Goal: Task Accomplishment & Management: Manage account settings

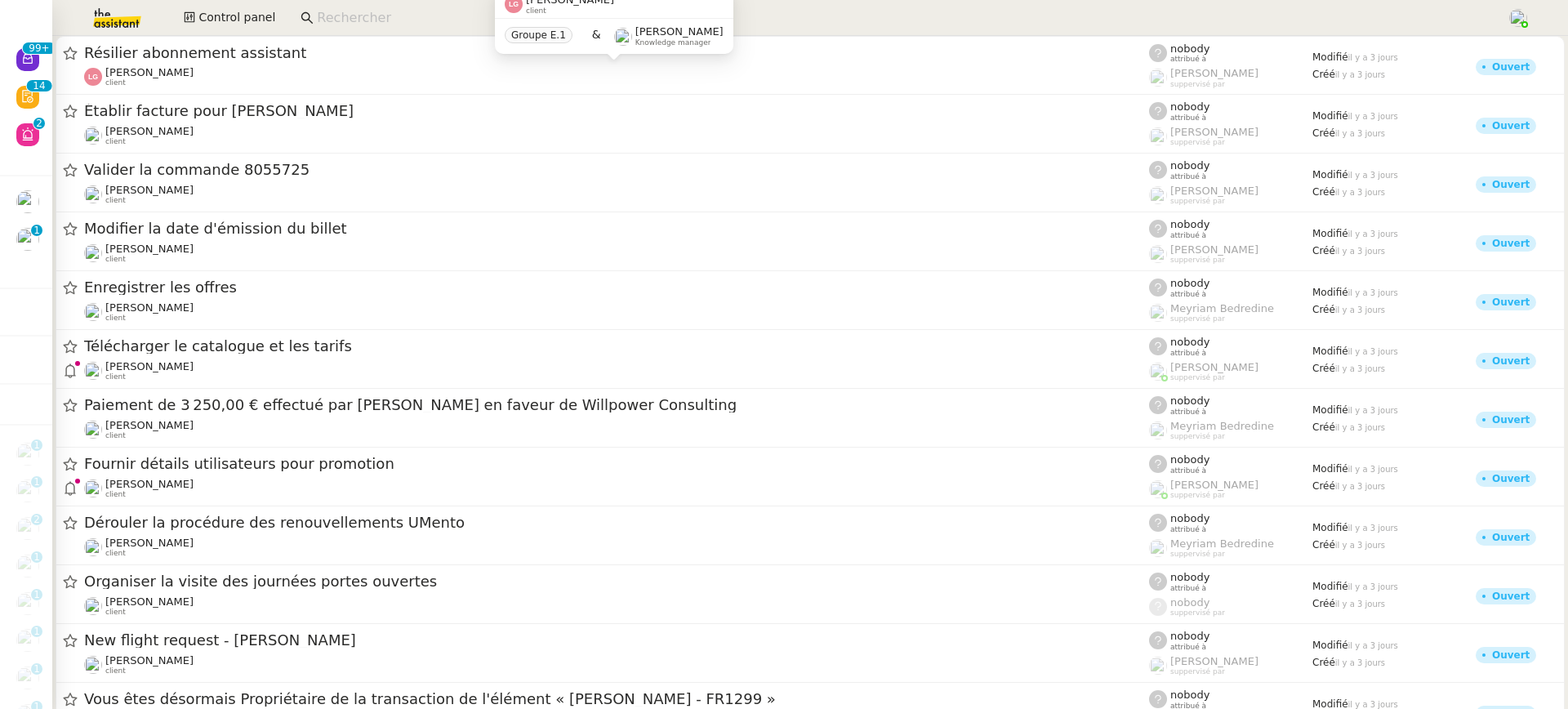
click at [471, 75] on div "[PERSON_NAME] client" at bounding box center [617, 76] width 1065 height 21
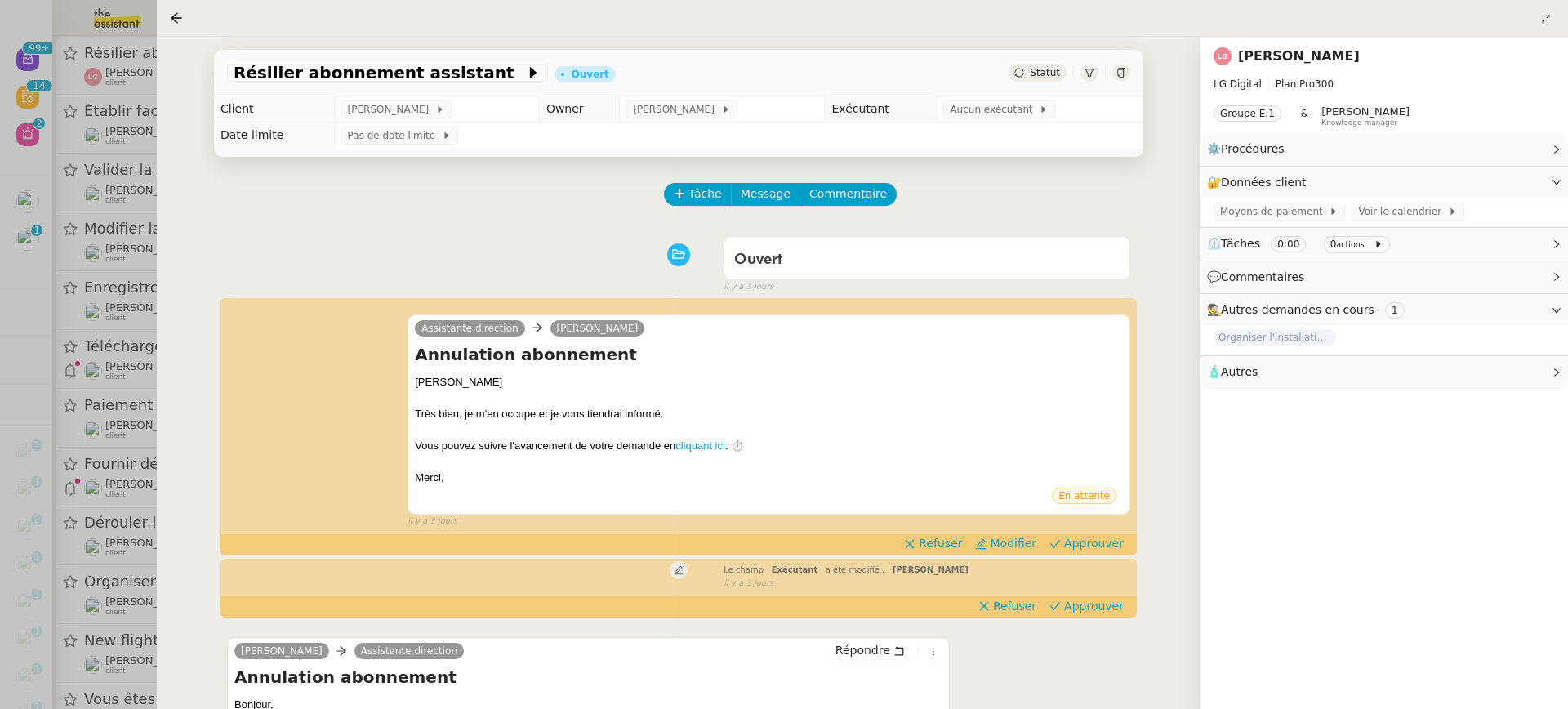
scroll to position [241, 0]
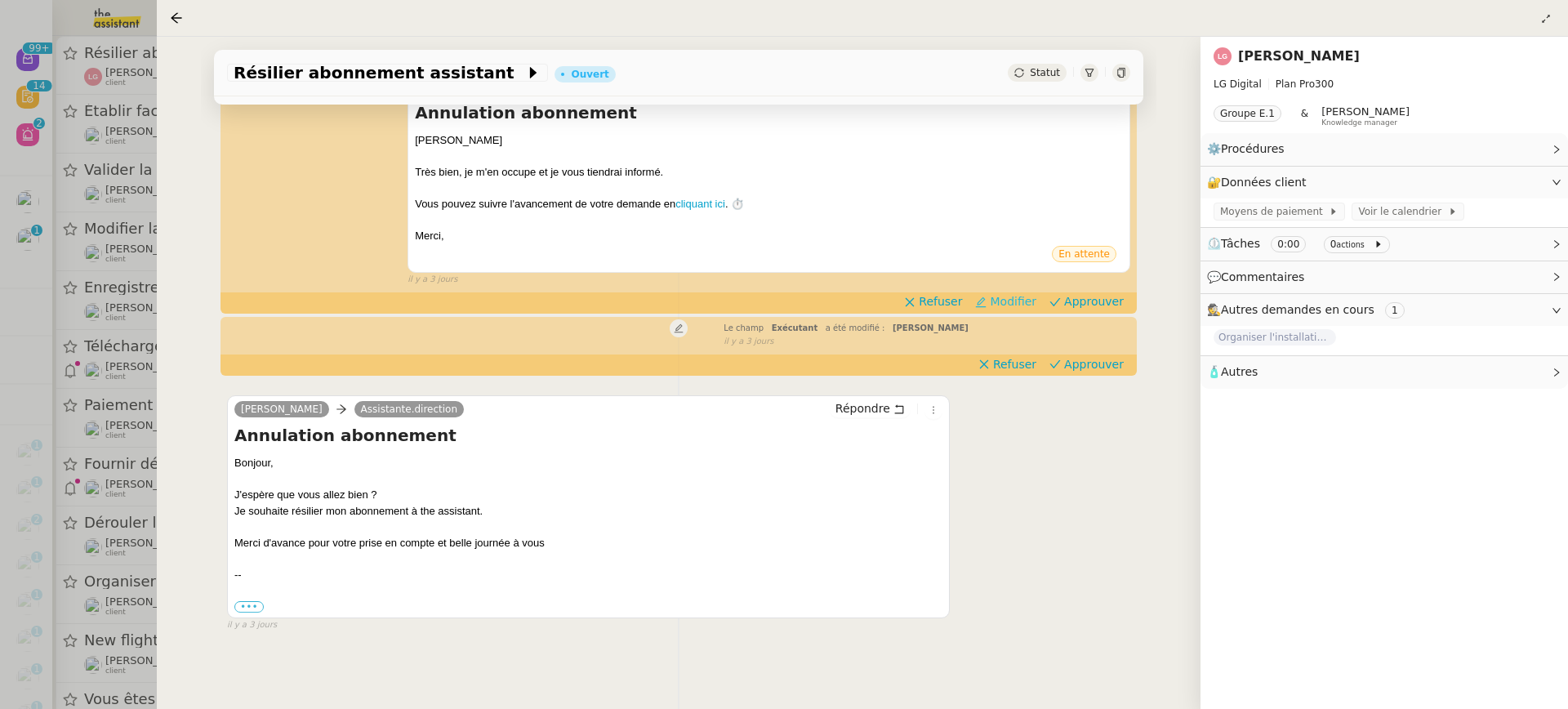
click at [1012, 302] on span "Modifier" at bounding box center [1013, 301] width 47 height 16
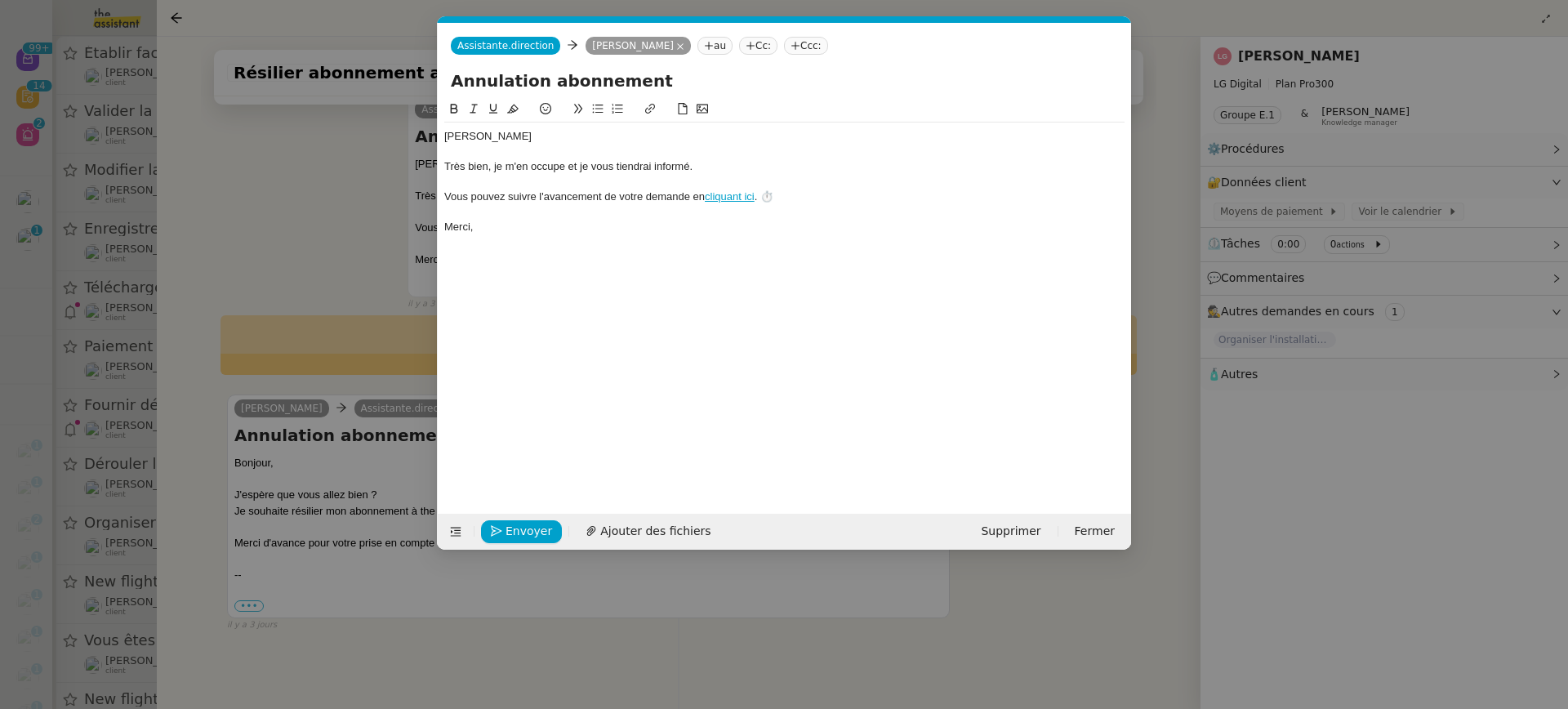
scroll to position [218, 0]
drag, startPoint x: 725, startPoint y: 160, endPoint x: 495, endPoint y: 164, distance: 230.0
click at [494, 164] on div "Très bien, je m'en occupe et je vous tiendrai informé." at bounding box center [784, 166] width 680 height 15
click at [534, 524] on span "Envoyer" at bounding box center [528, 531] width 47 height 19
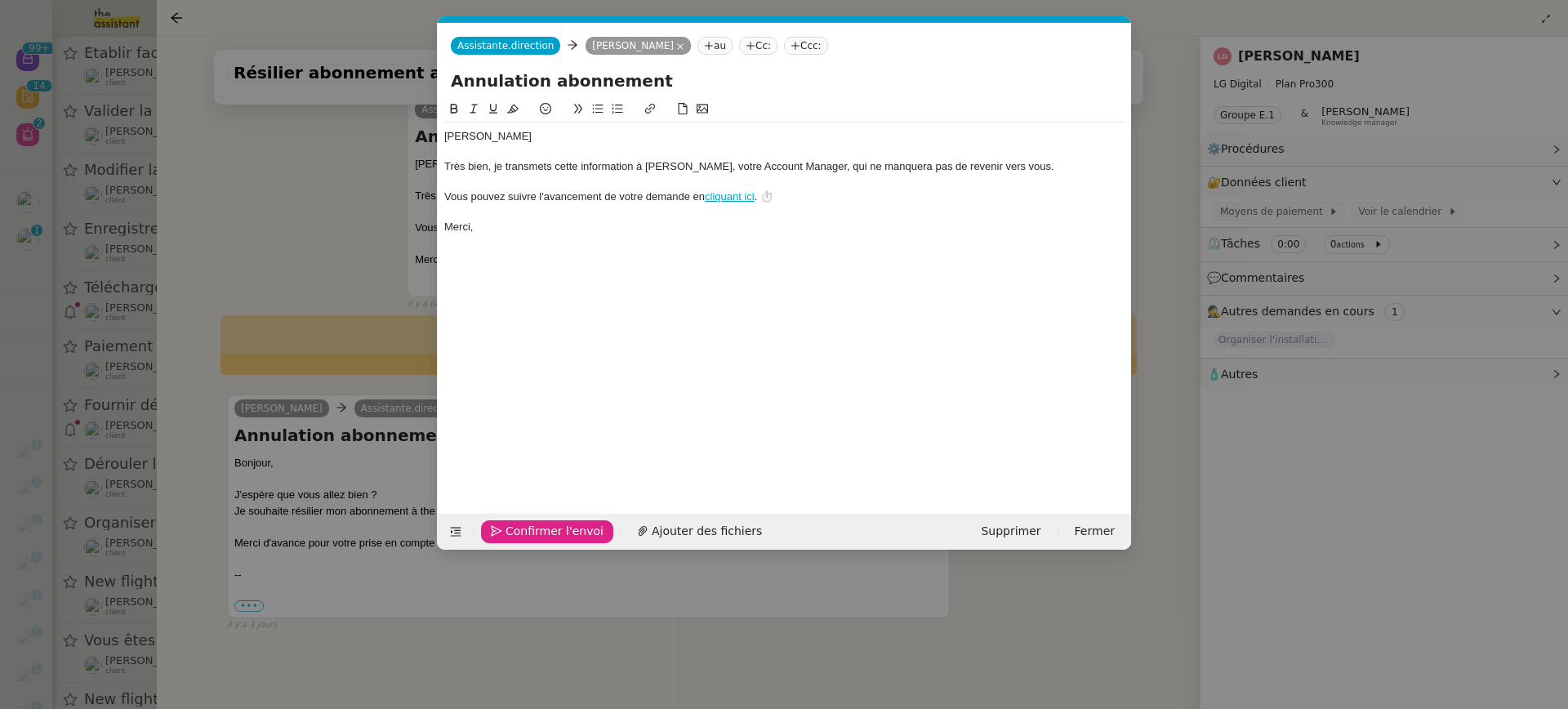
click at [534, 524] on span "Confirmer l'envoi" at bounding box center [554, 531] width 98 height 19
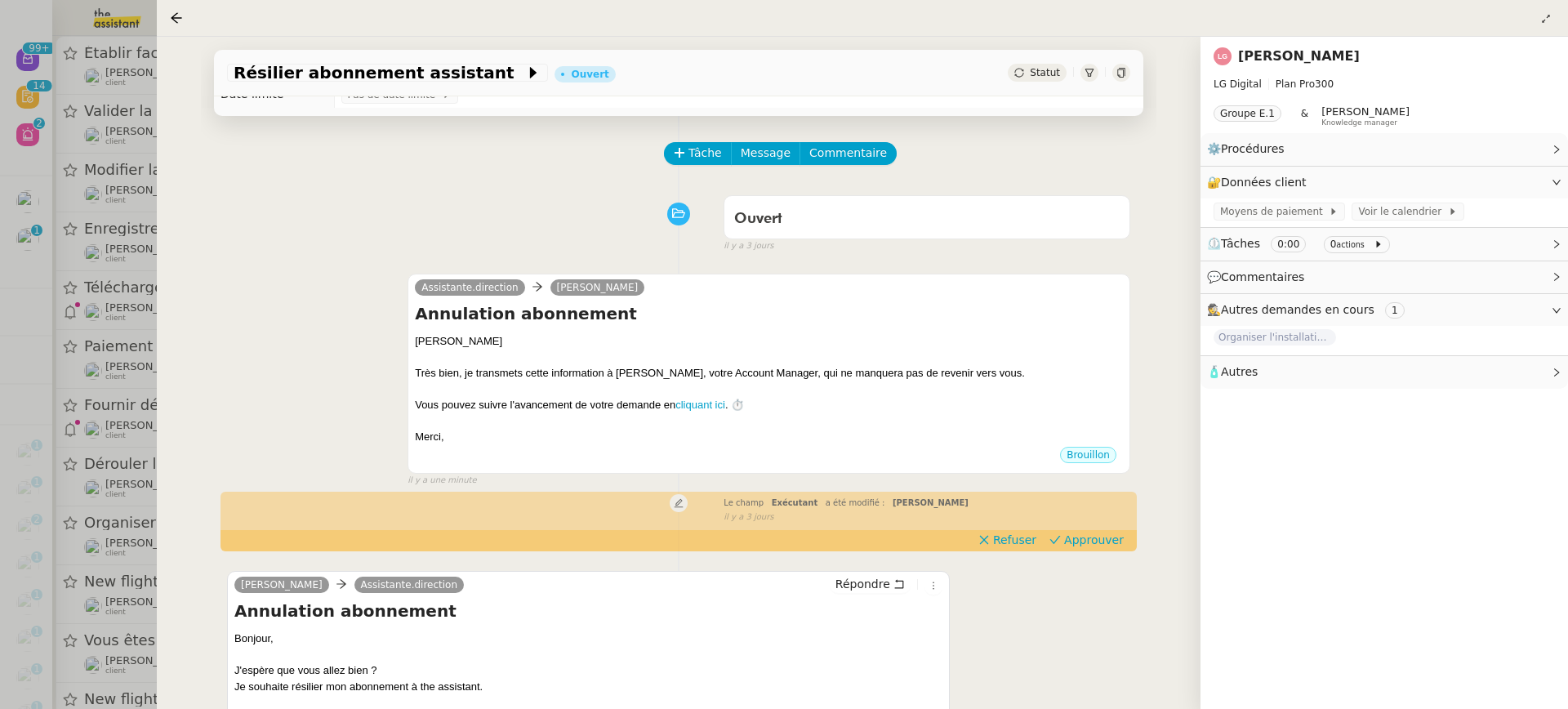
scroll to position [0, 0]
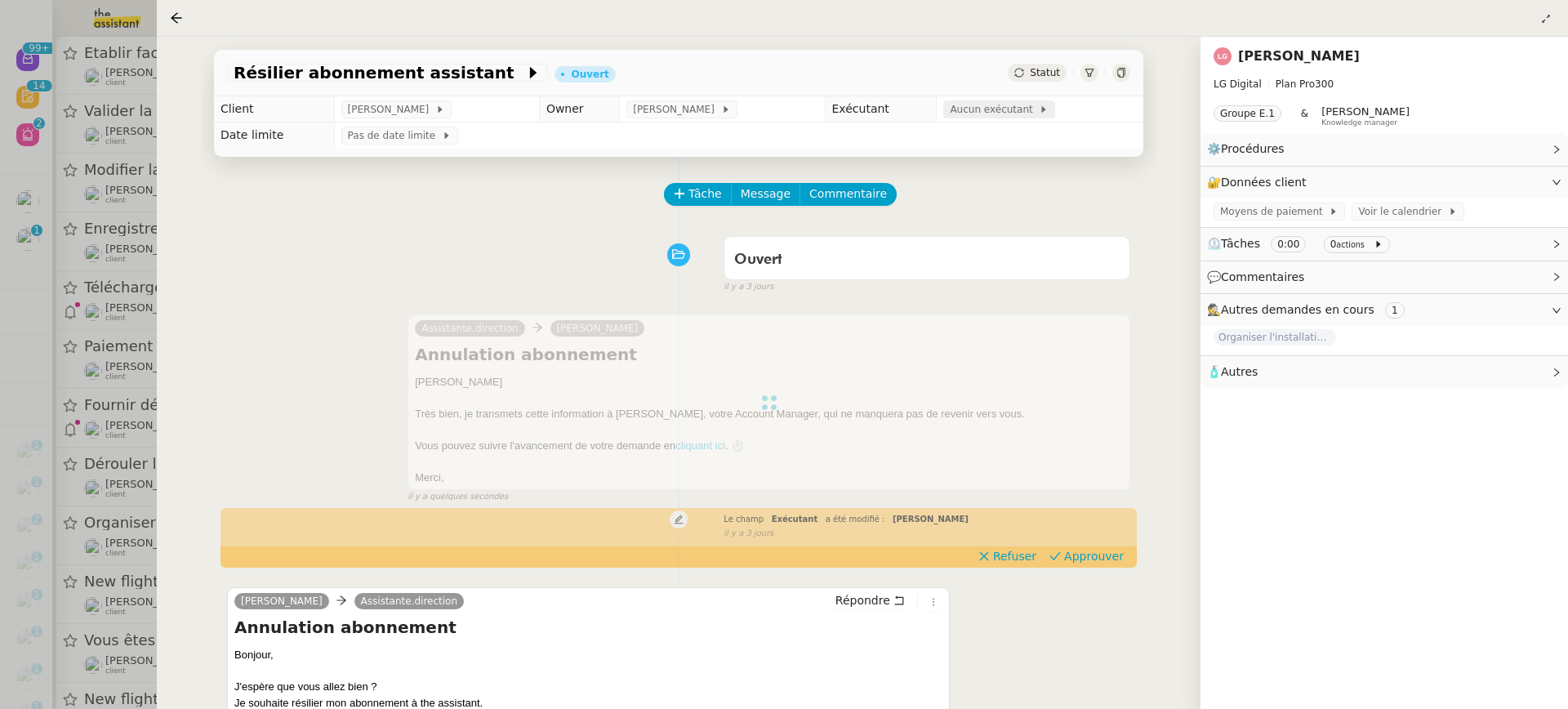
click at [1051, 116] on div "Aucun exécutant" at bounding box center [999, 109] width 112 height 18
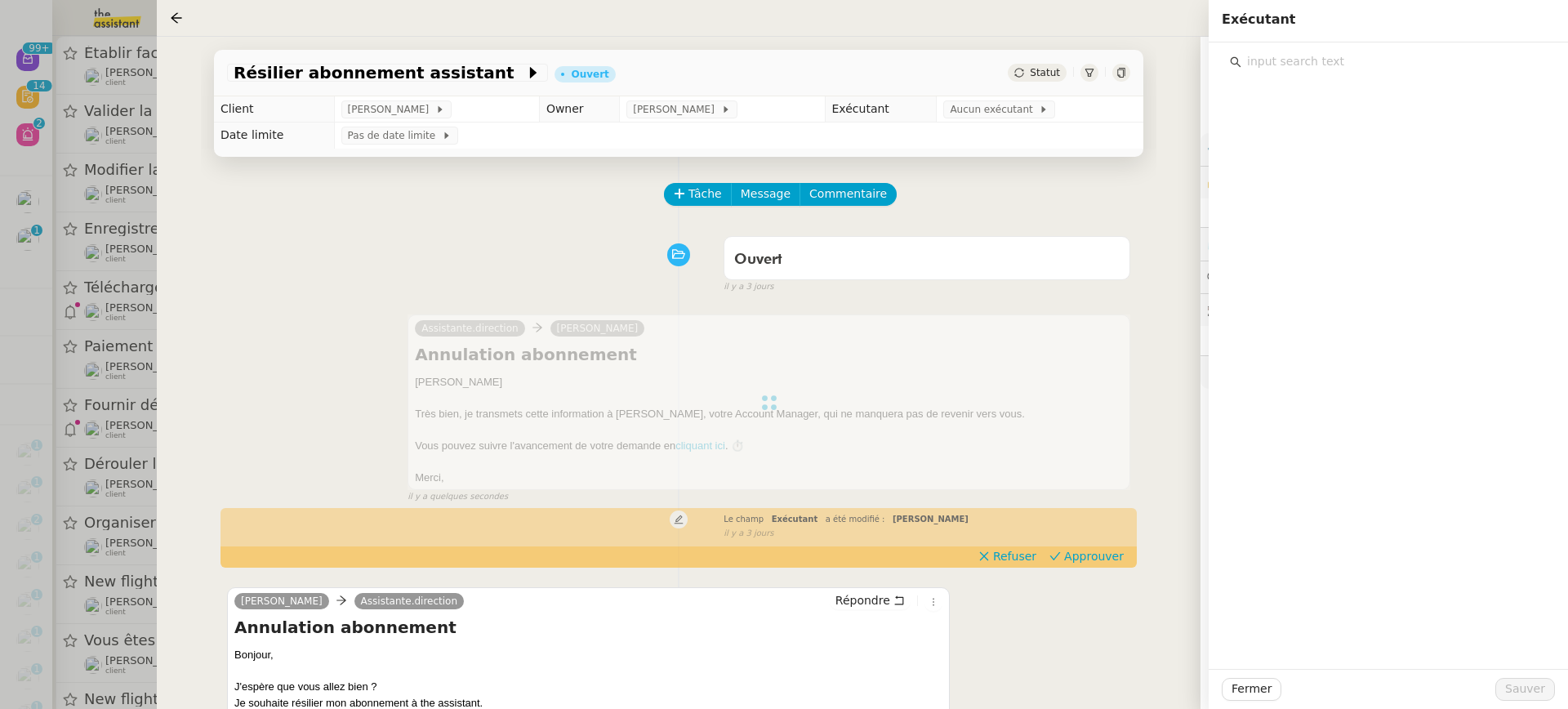
click at [1378, 75] on div at bounding box center [1388, 355] width 359 height 627
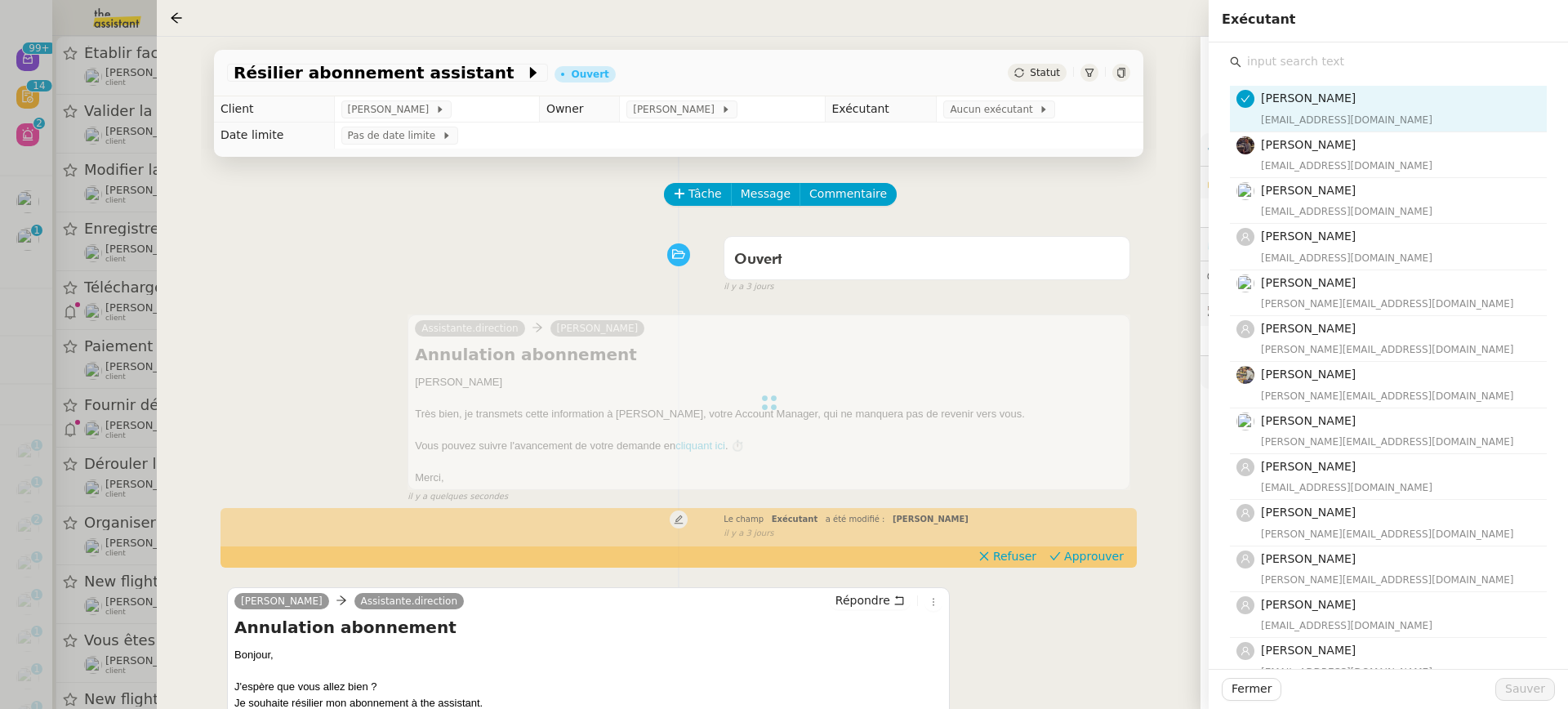
click at [1373, 69] on input "text" at bounding box center [1394, 62] width 306 height 22
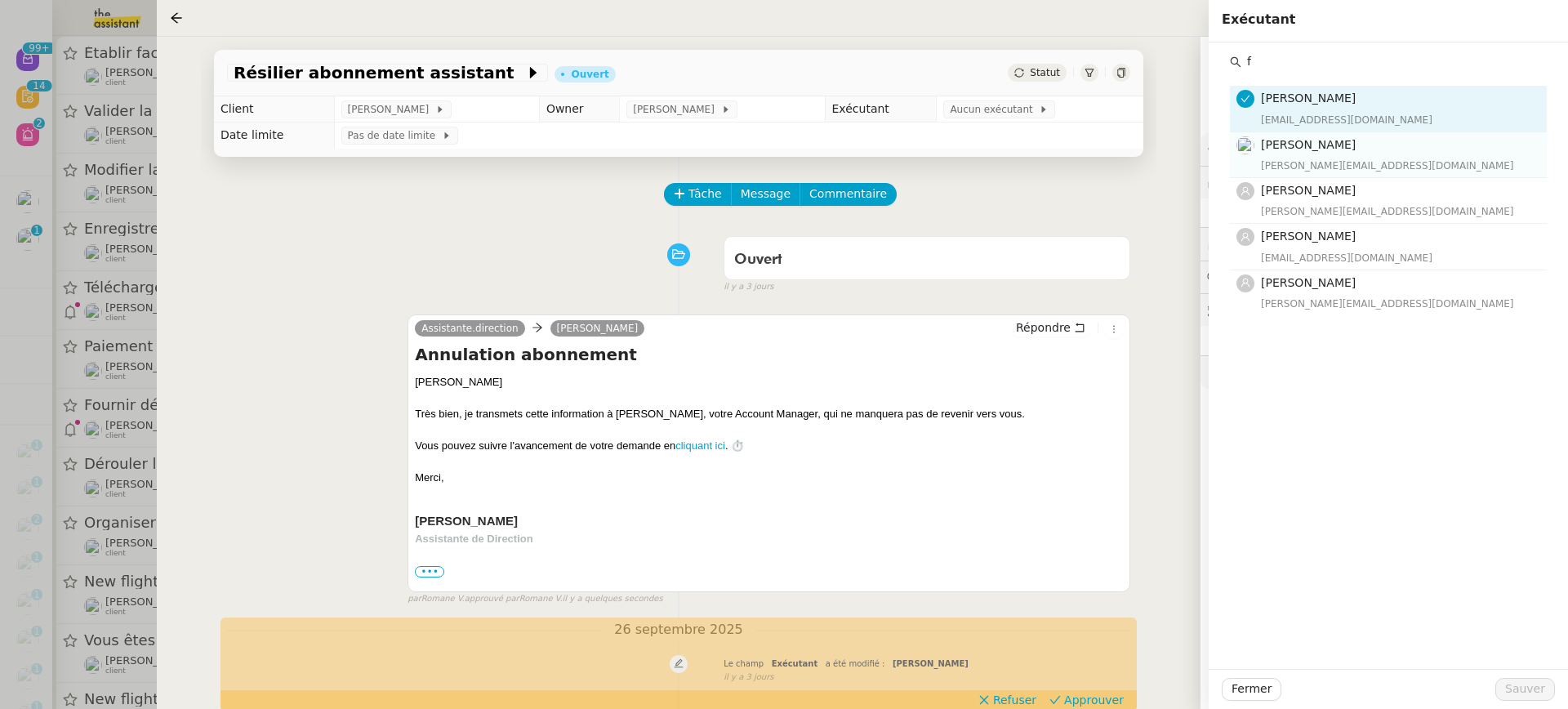
type input "f"
click at [1361, 150] on h4 "[PERSON_NAME]" at bounding box center [1399, 145] width 276 height 19
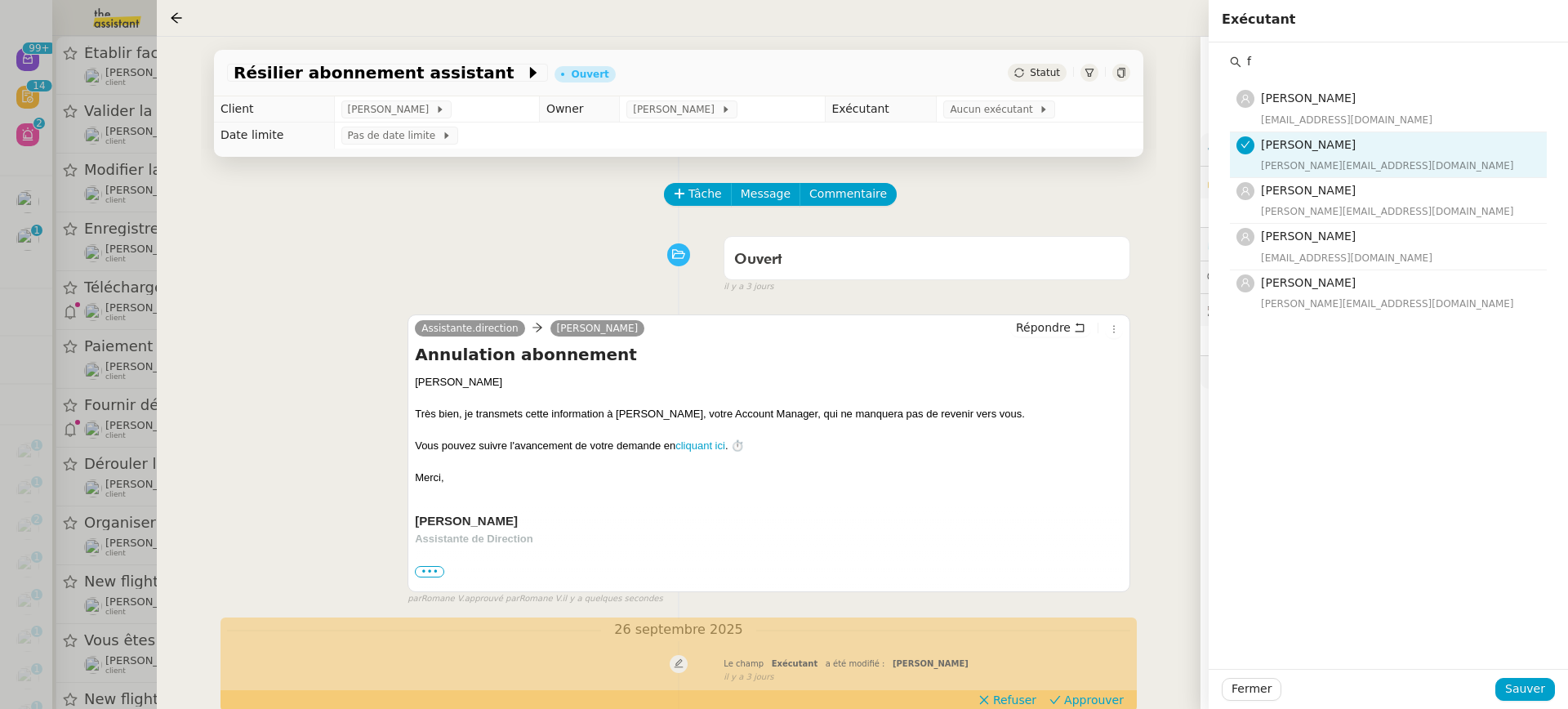
click at [1519, 676] on div "Fermer Sauver" at bounding box center [1388, 689] width 359 height 40
click at [1521, 682] on span "Sauver" at bounding box center [1525, 688] width 40 height 19
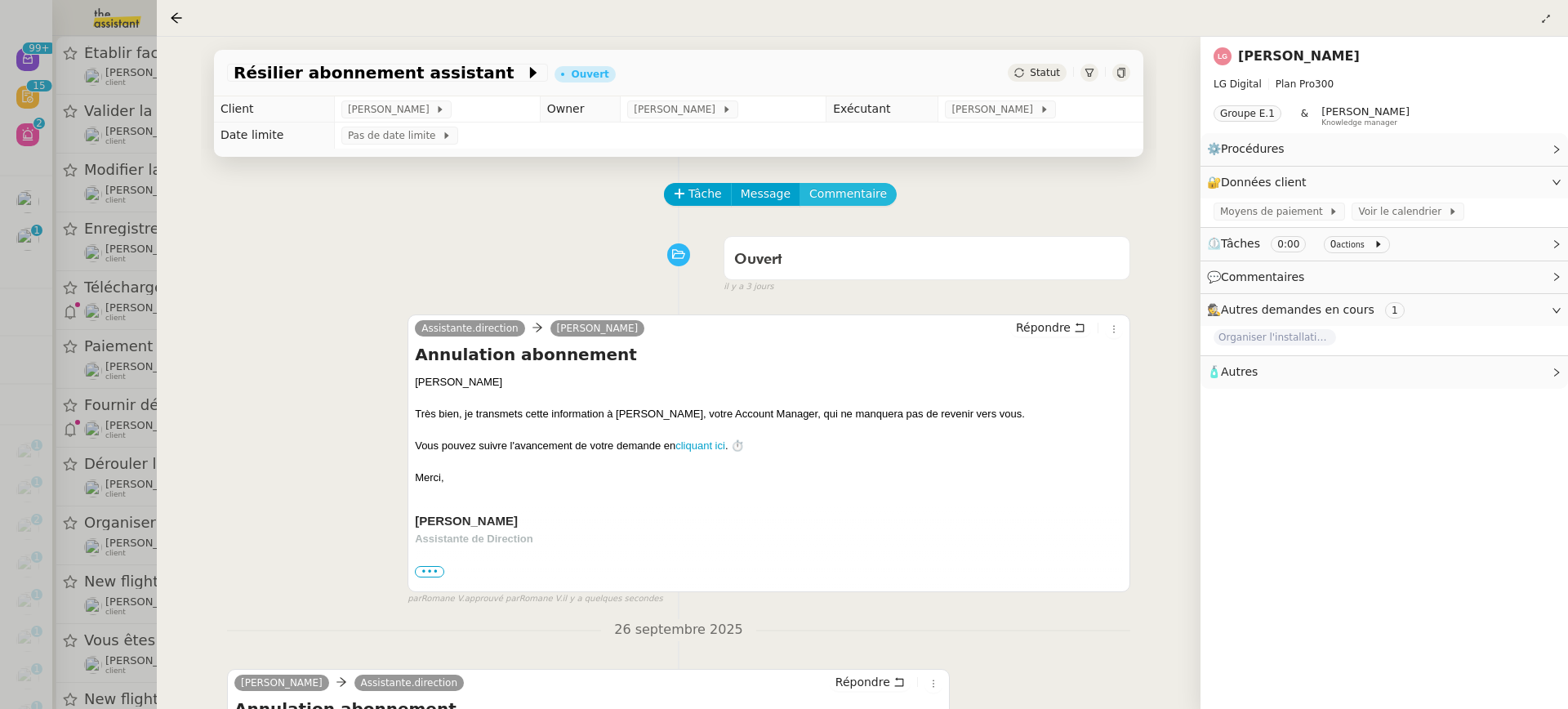
click at [876, 186] on button "Commentaire" at bounding box center [848, 194] width 97 height 23
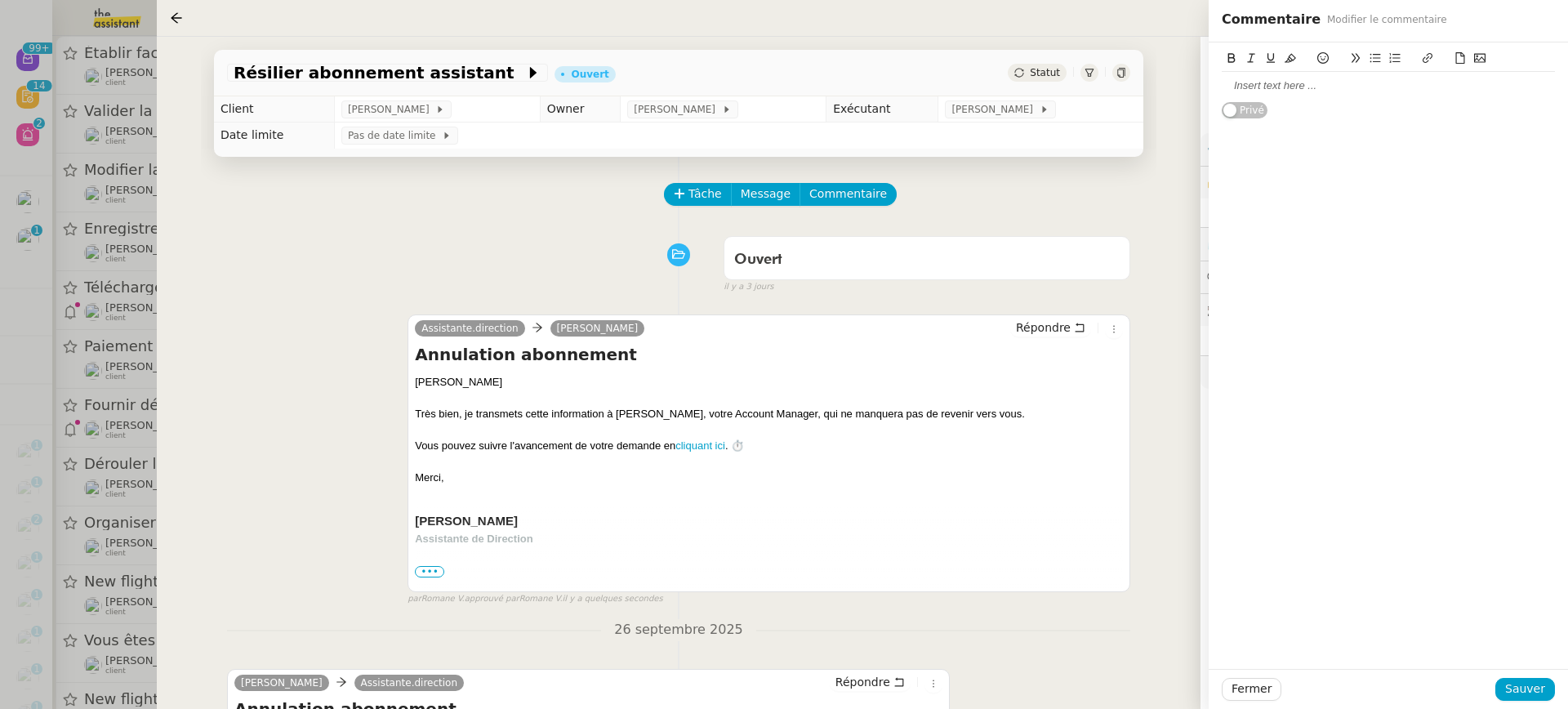
click at [1327, 92] on div at bounding box center [1388, 85] width 334 height 15
click at [1544, 689] on span "Sauver" at bounding box center [1525, 688] width 40 height 19
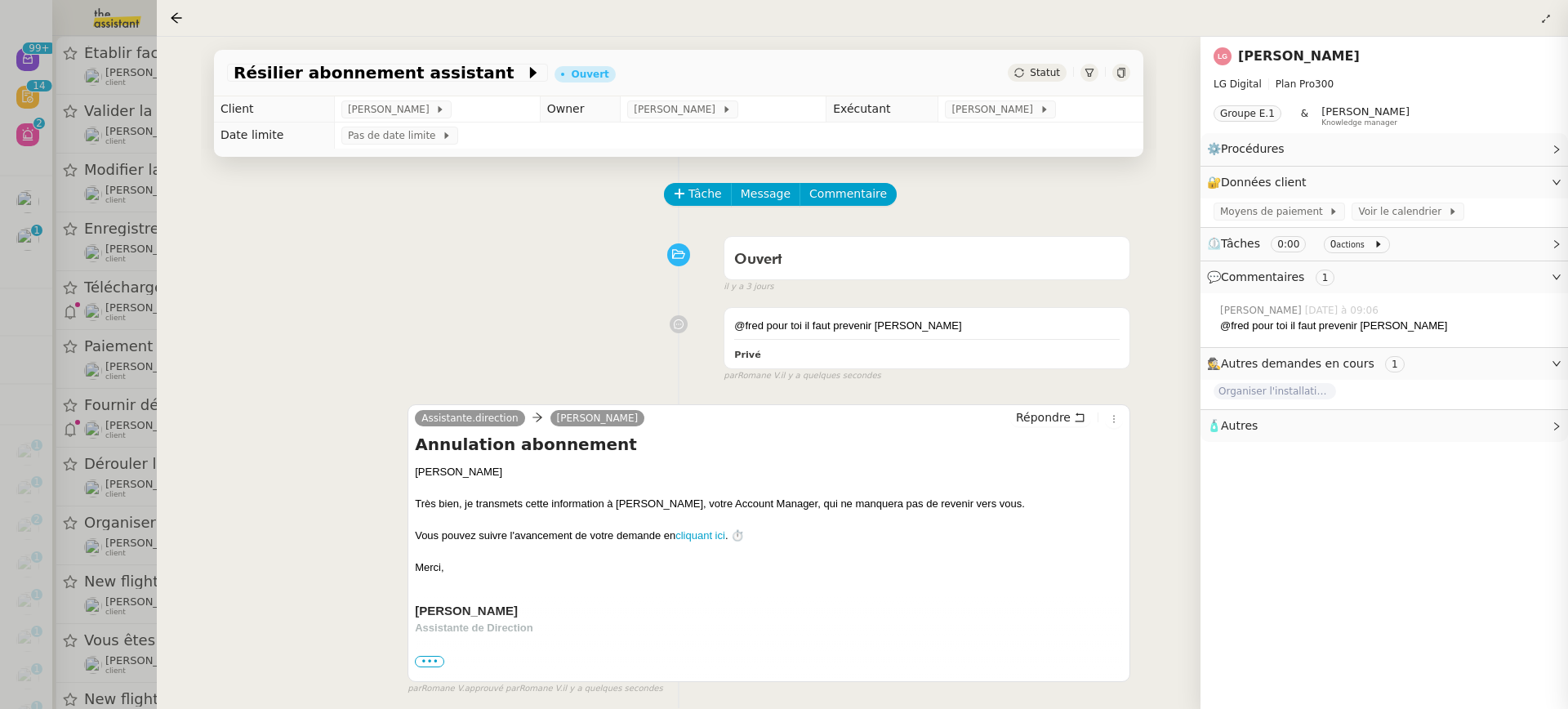
click at [126, 244] on div at bounding box center [784, 354] width 1568 height 709
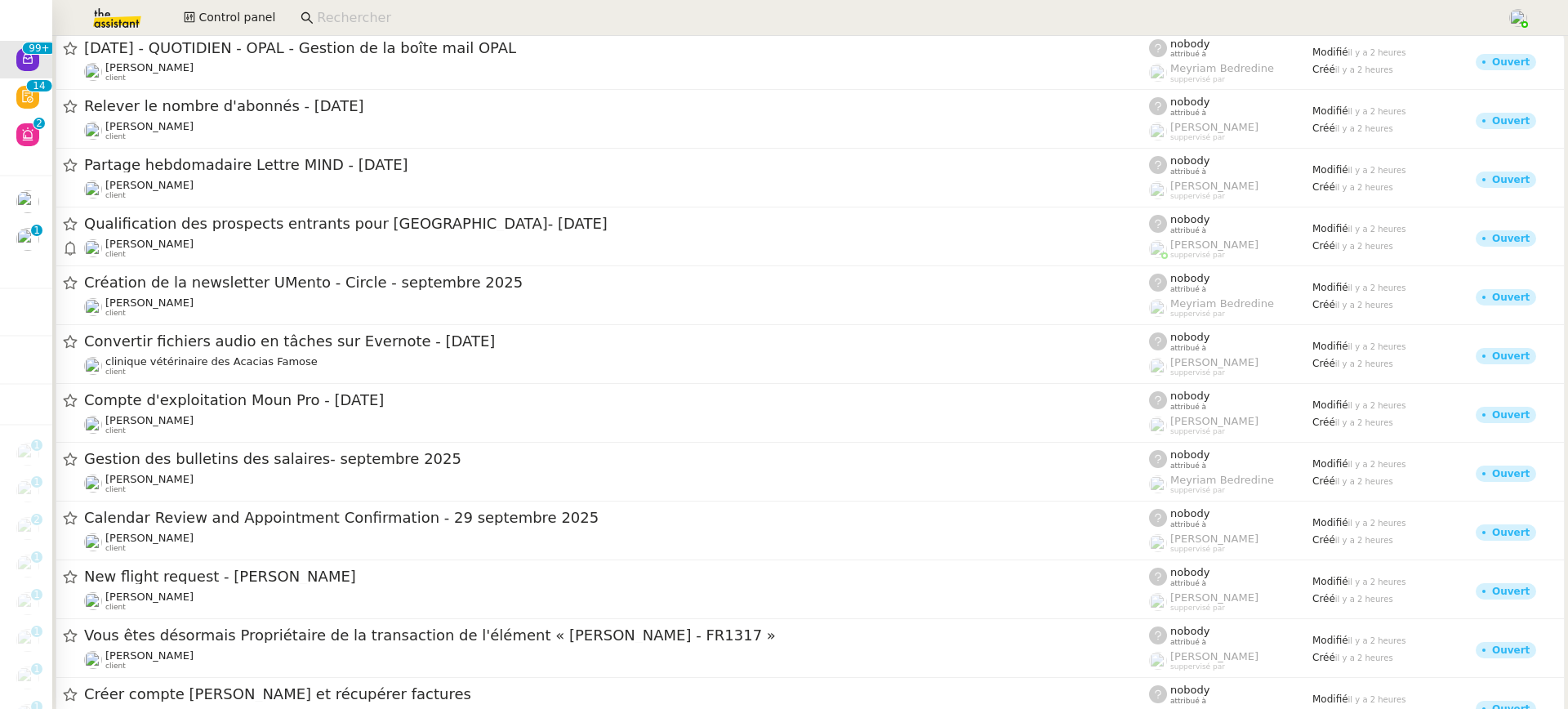
scroll to position [8700, 0]
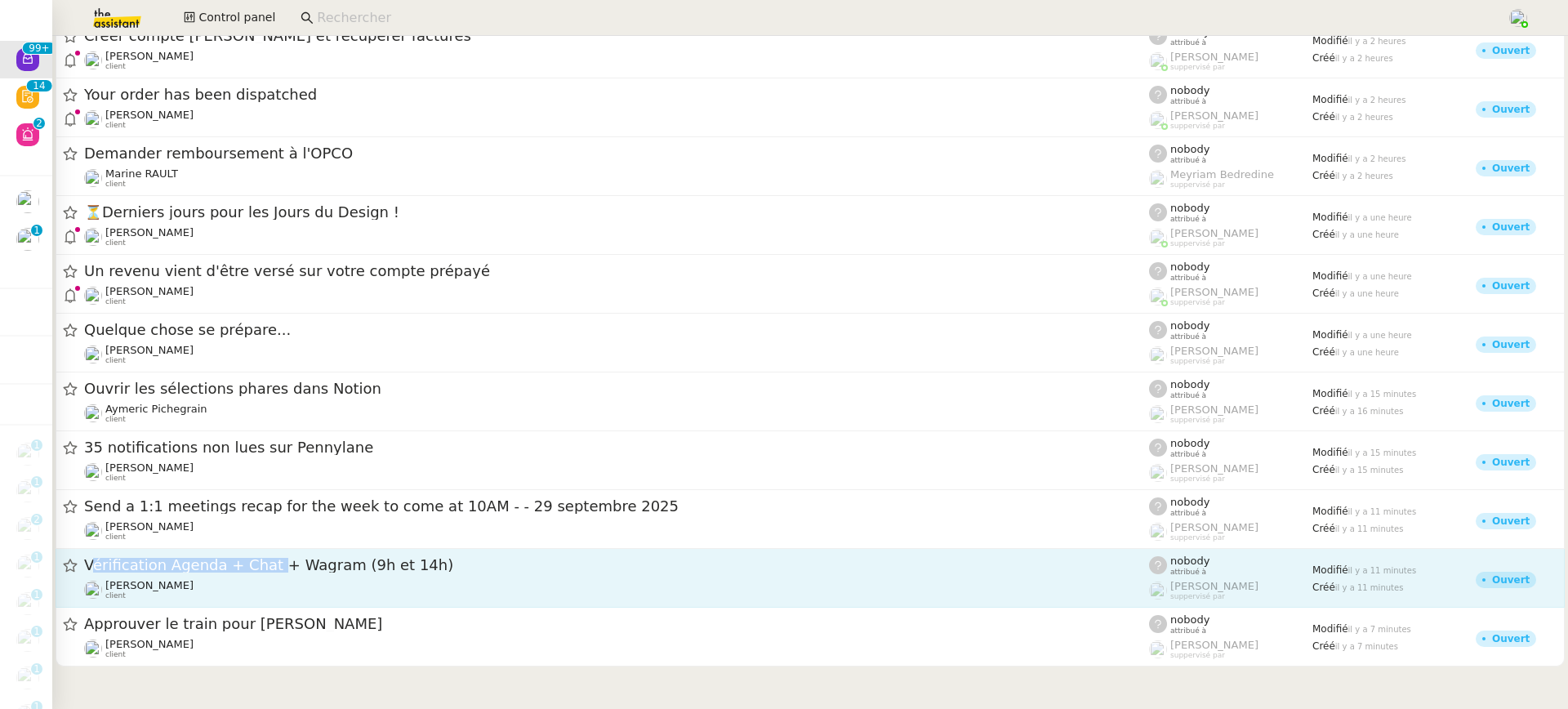
click at [263, 558] on div "Vérification Agenda + Chat + Wagram (9h et 14h)" at bounding box center [617, 565] width 1065 height 21
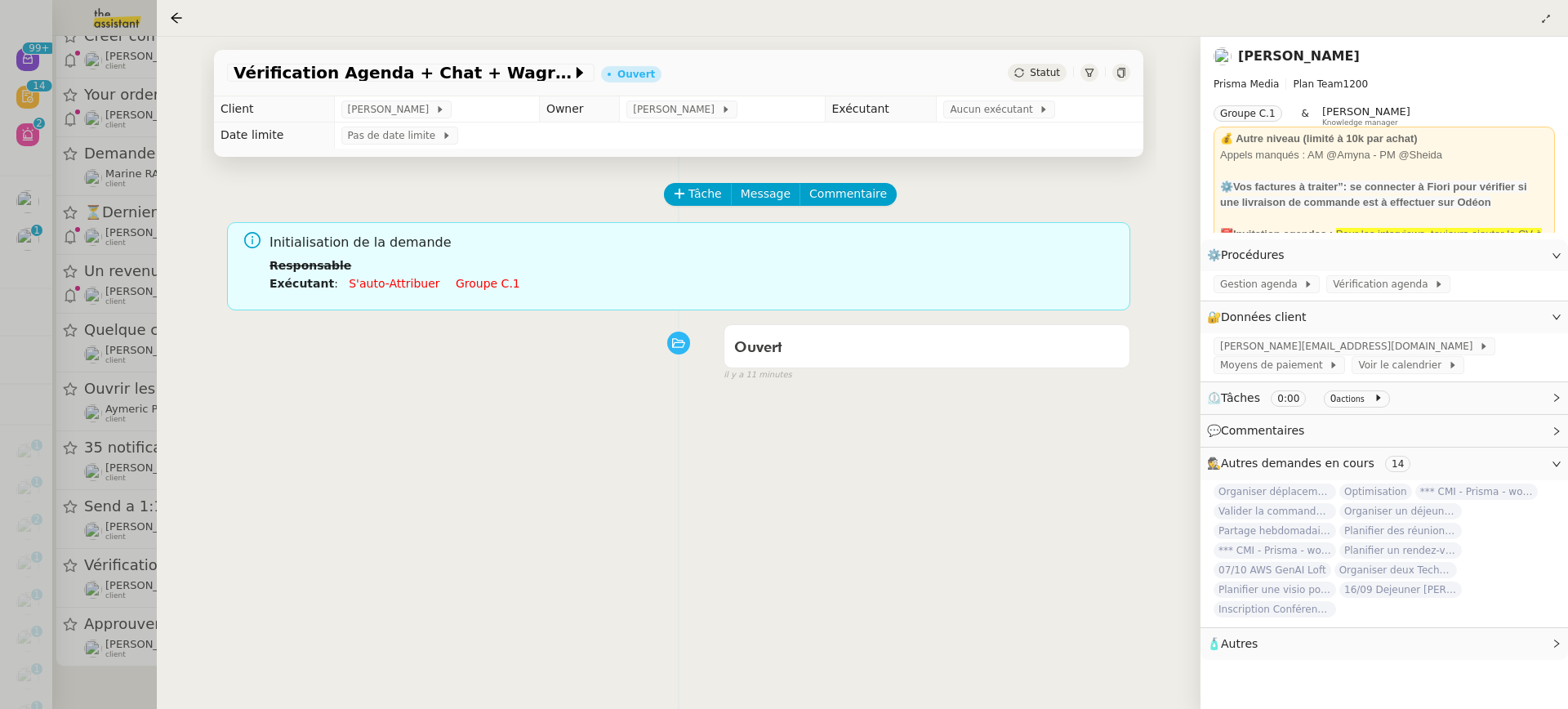
click at [490, 278] on link "Groupe c.1" at bounding box center [488, 283] width 65 height 13
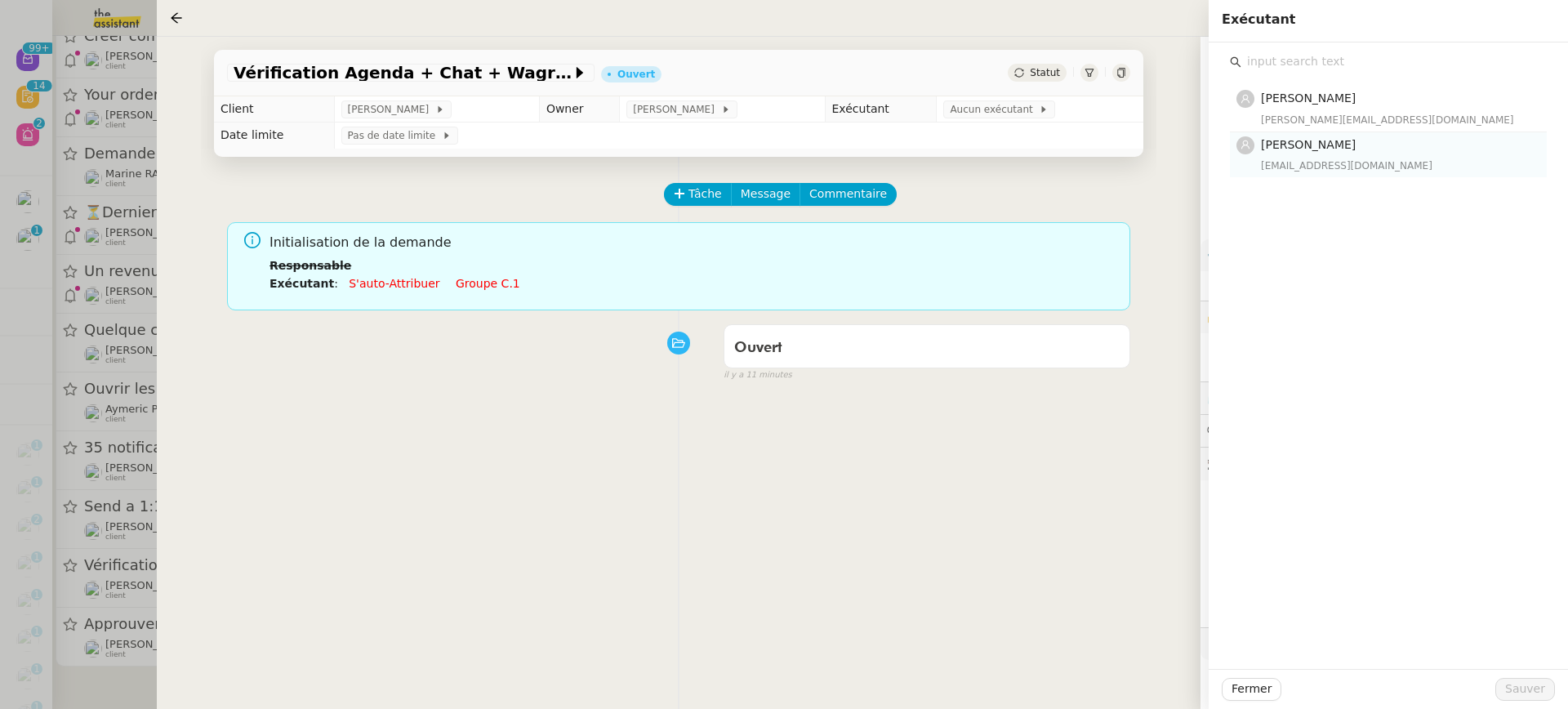
click at [1377, 140] on h4 "[PERSON_NAME]" at bounding box center [1399, 145] width 276 height 19
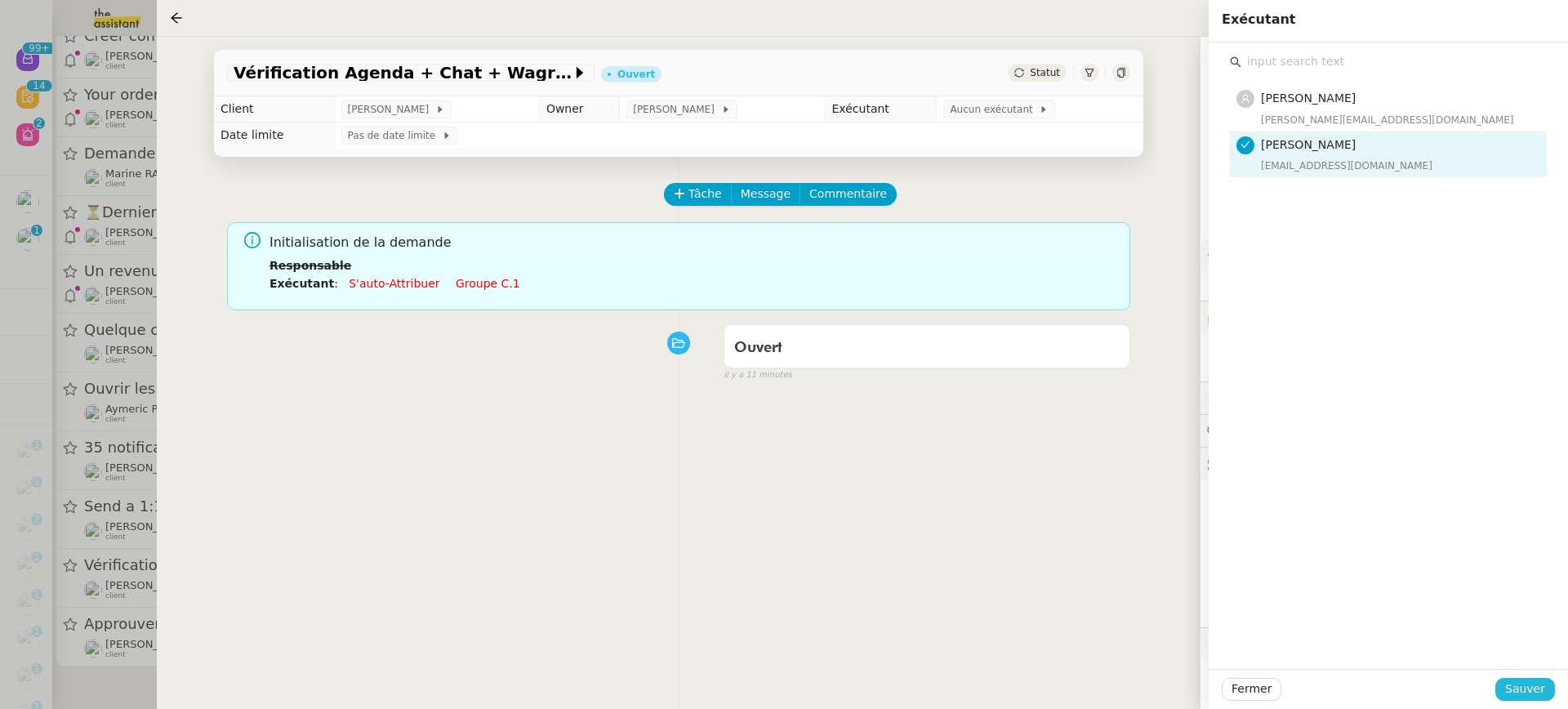
click at [1520, 691] on span "Sauver" at bounding box center [1525, 688] width 40 height 19
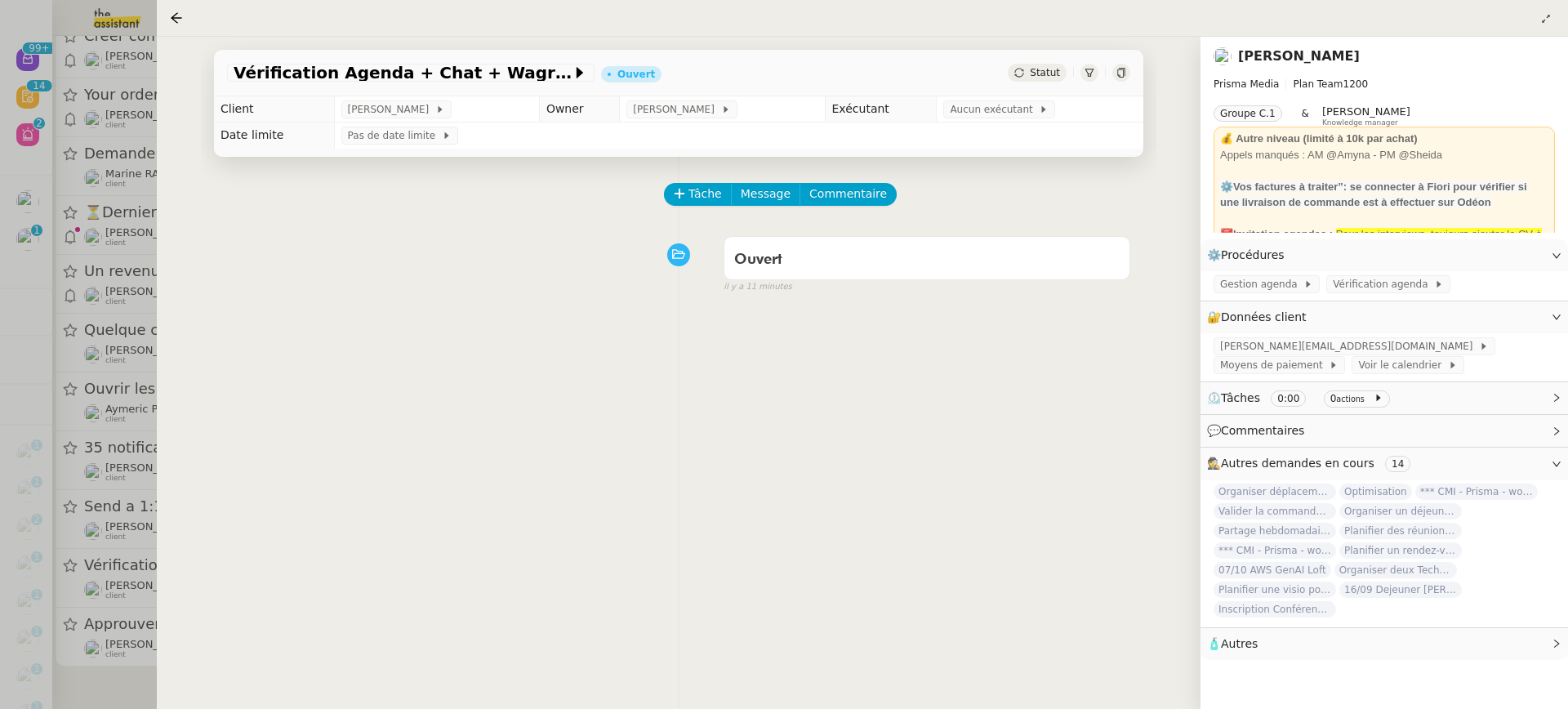
scroll to position [8637, 0]
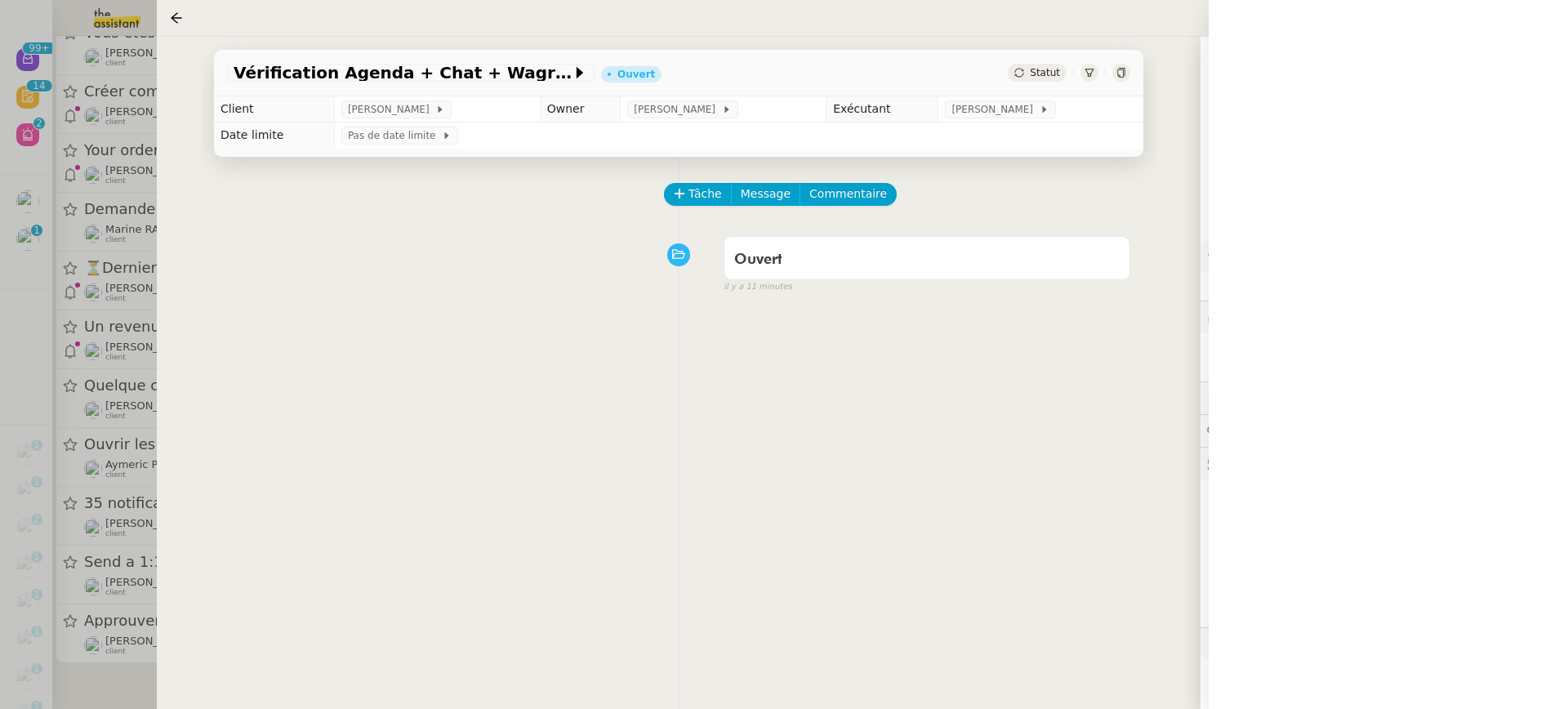
click at [116, 418] on div at bounding box center [784, 354] width 1568 height 709
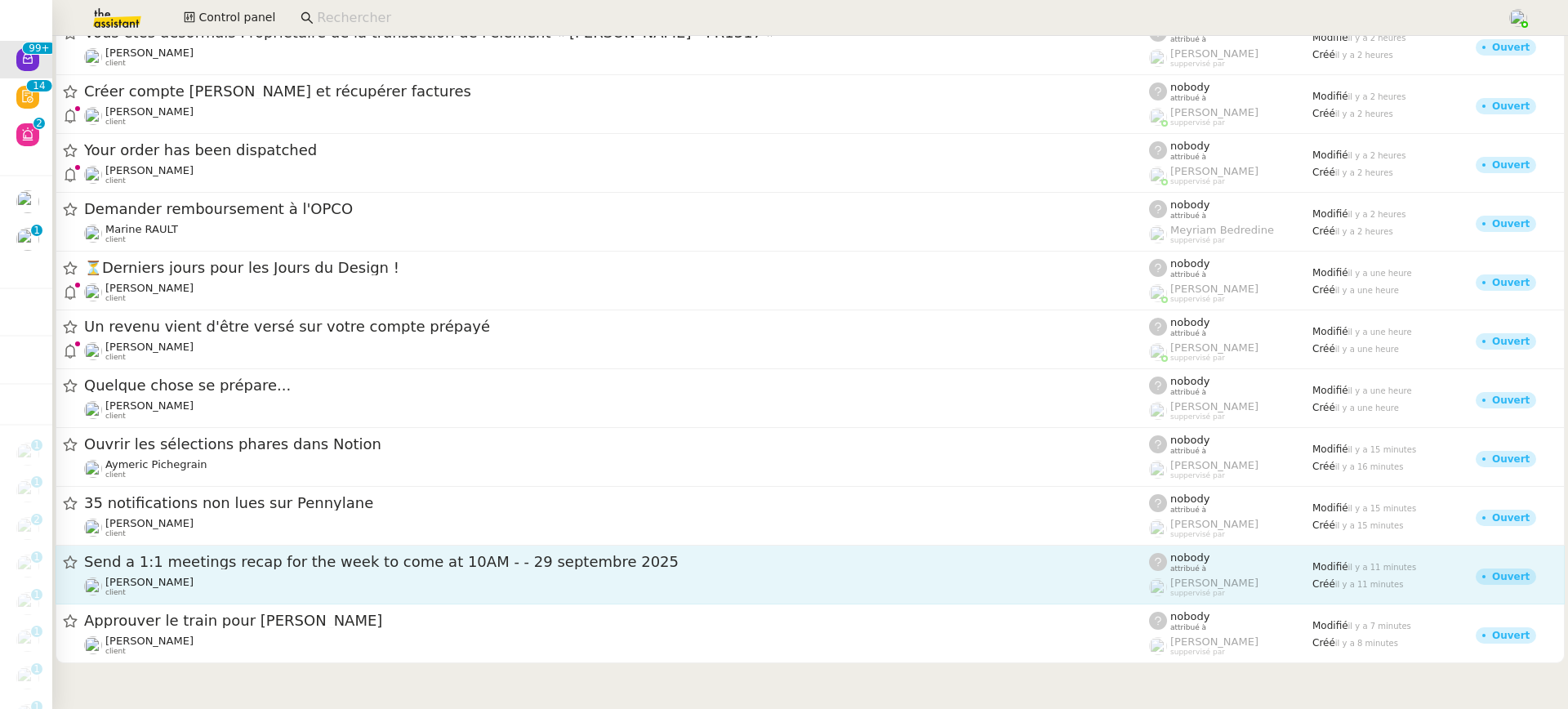
click at [334, 568] on span "Send a 1:1 meetings recap for the week to come at 10AM - - 29 septembre 2025" at bounding box center [617, 561] width 1065 height 15
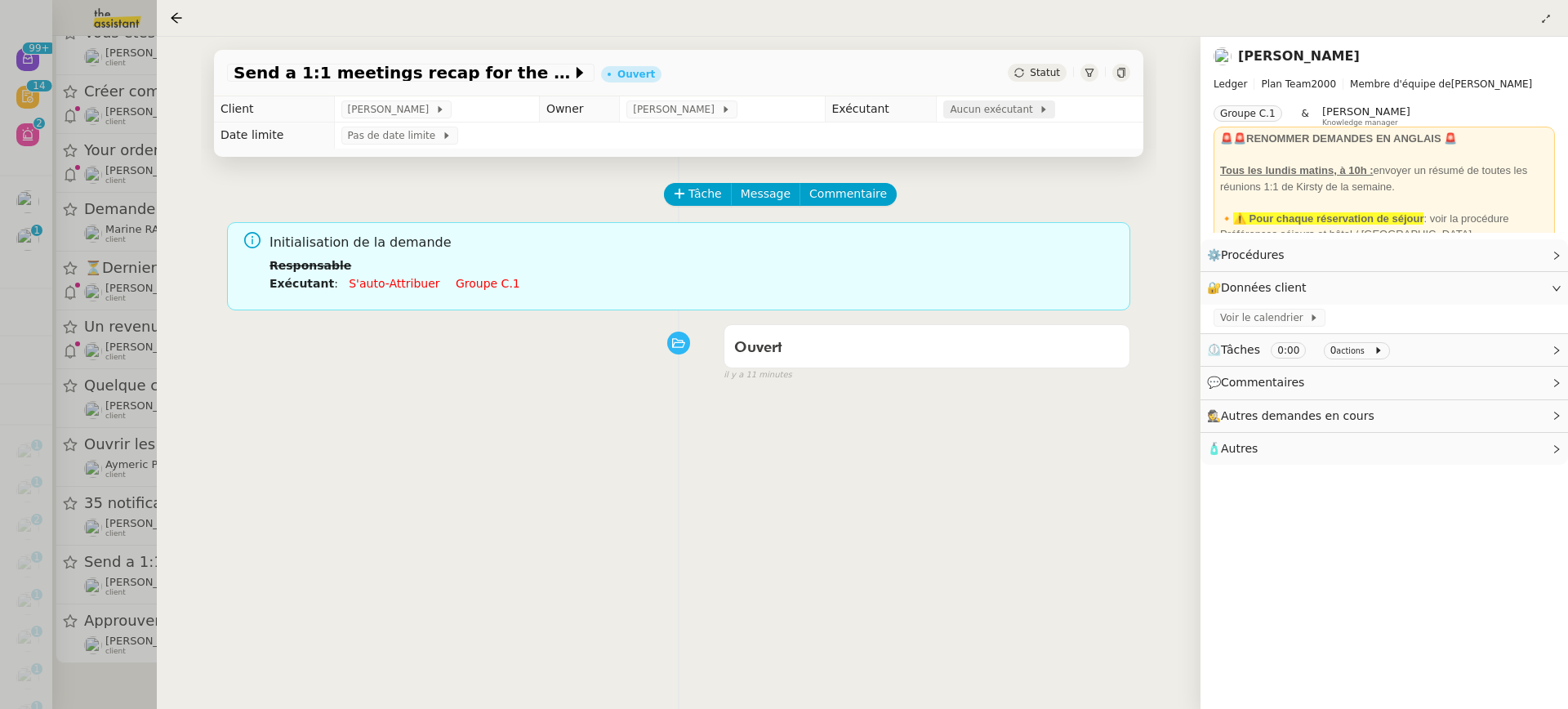
click at [962, 115] on span "Aucun exécutant" at bounding box center [995, 109] width 89 height 16
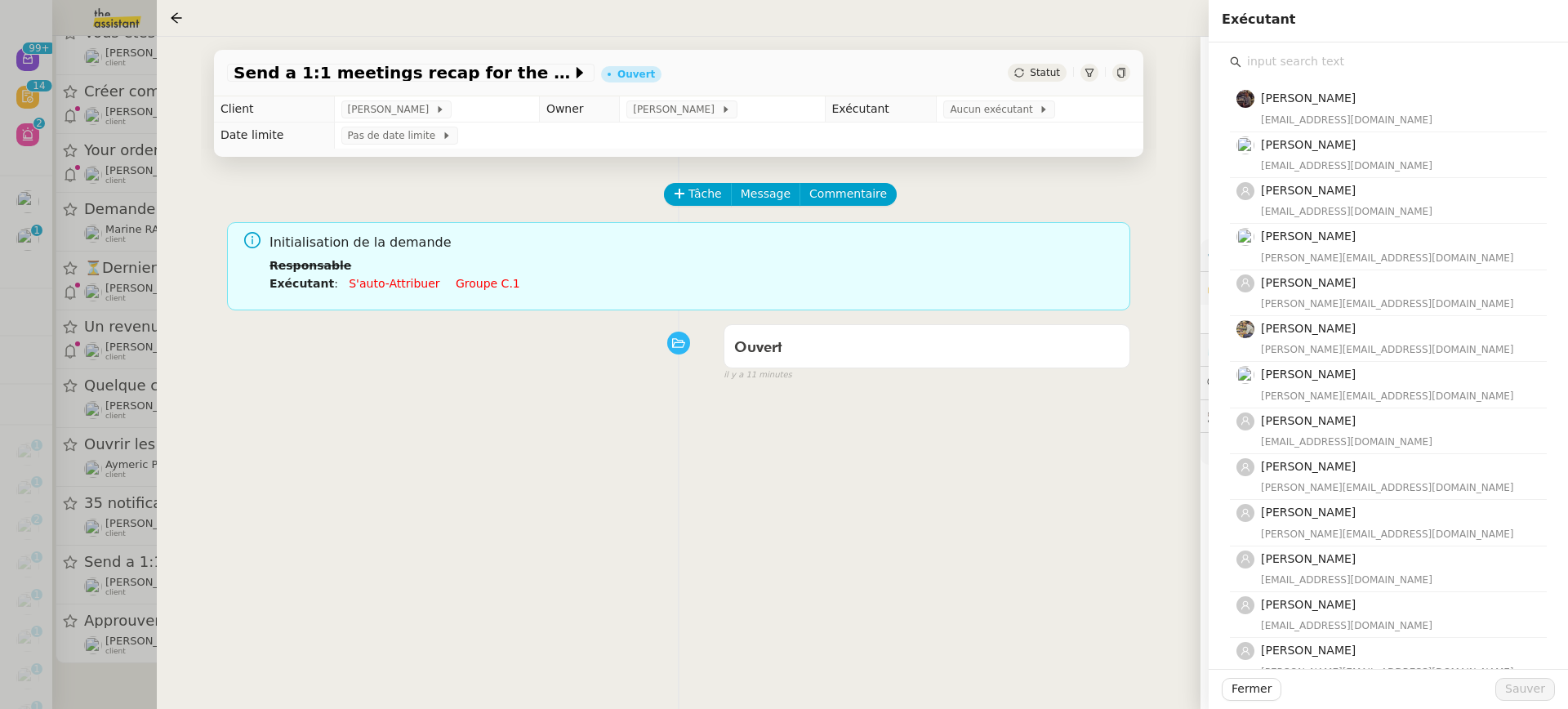
click at [1375, 53] on input "text" at bounding box center [1394, 62] width 306 height 22
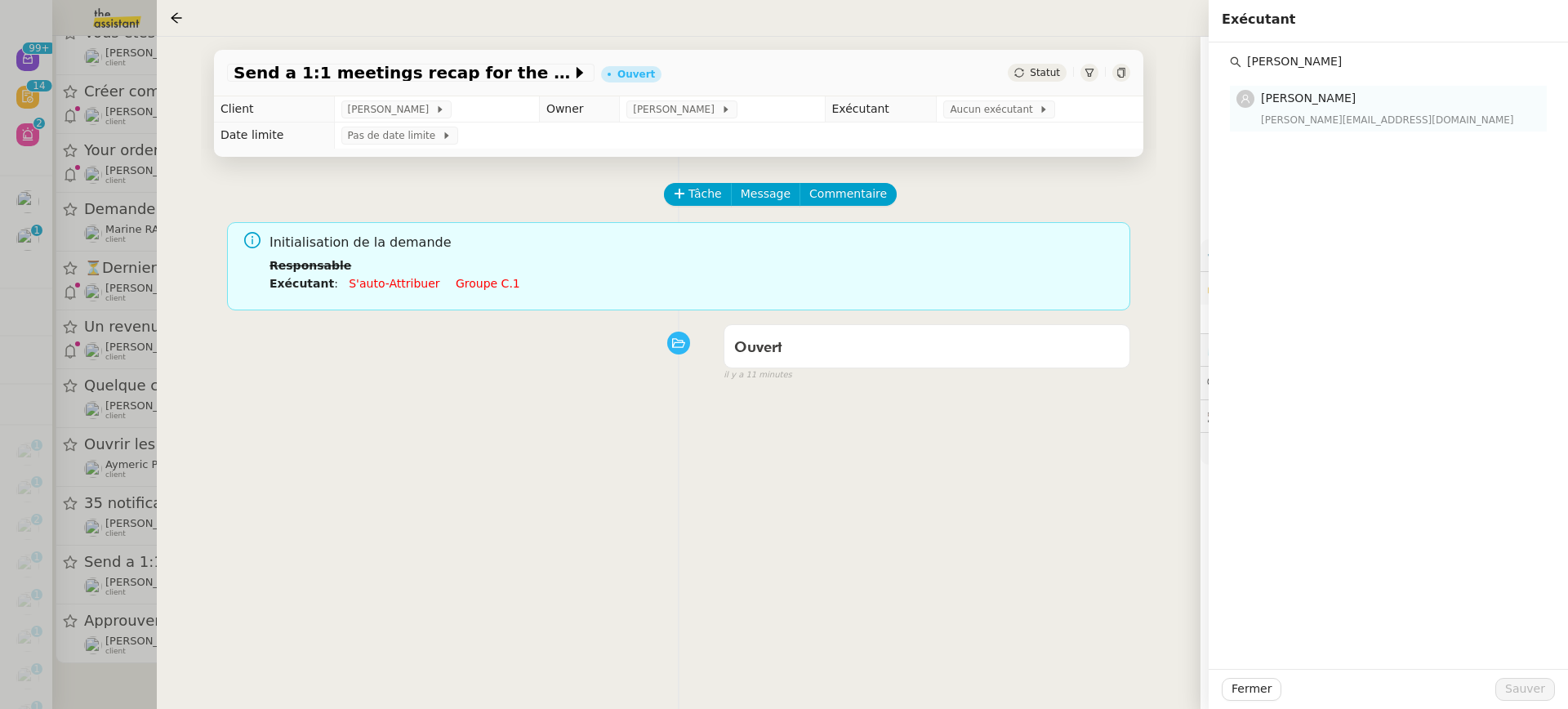
type input "[PERSON_NAME]"
click at [1391, 125] on div "[PERSON_NAME][EMAIL_ADDRESS][DOMAIN_NAME]" at bounding box center [1399, 120] width 276 height 16
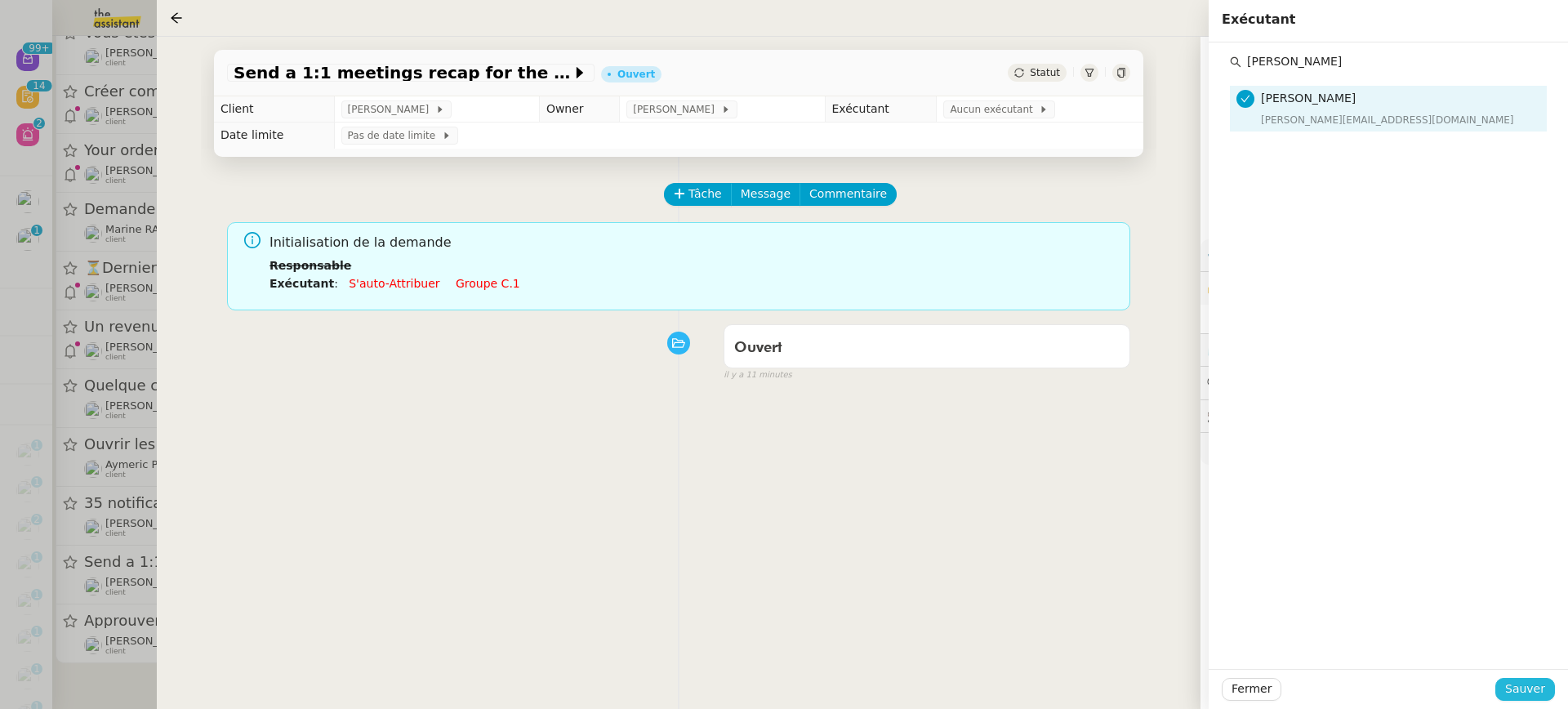
click at [1541, 695] on span "Sauver" at bounding box center [1525, 688] width 40 height 19
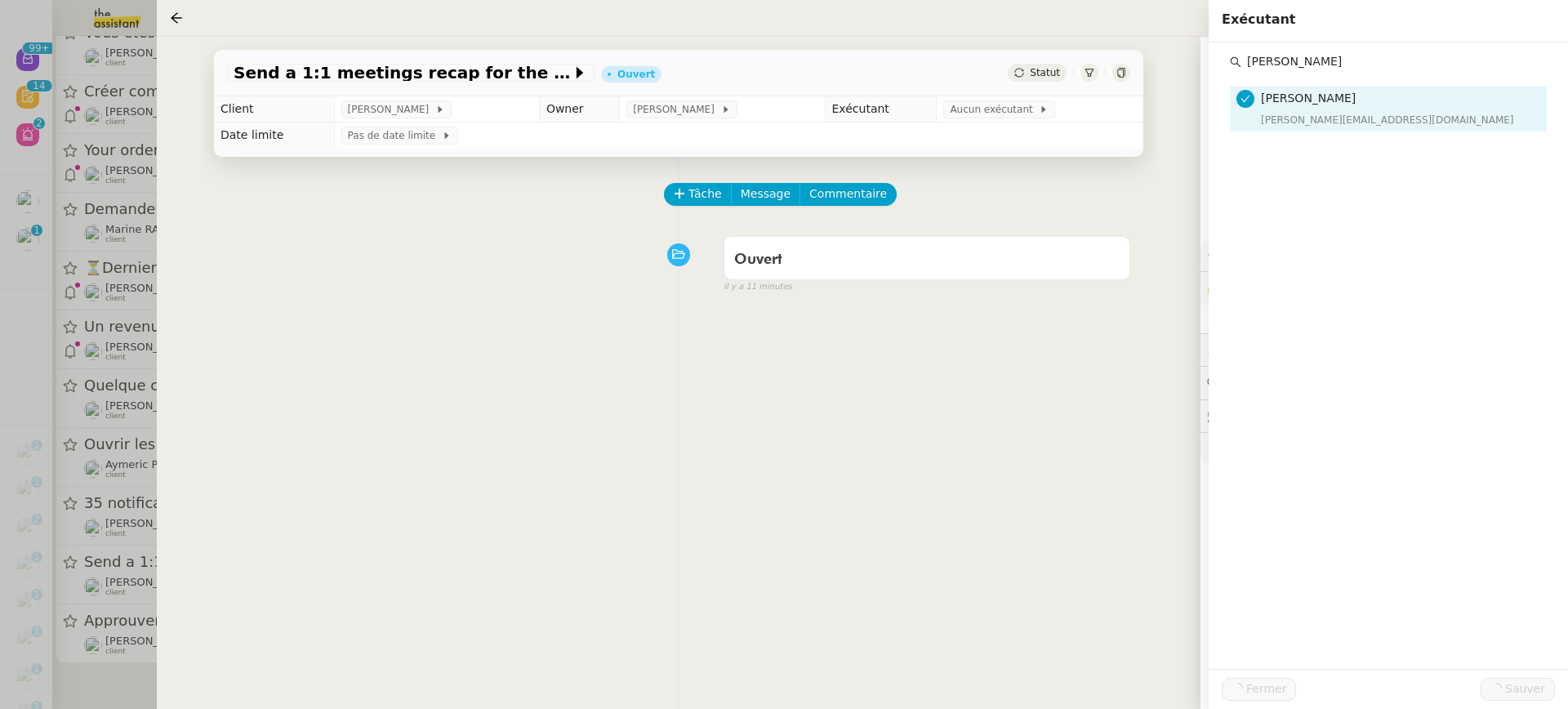
scroll to position [8576, 0]
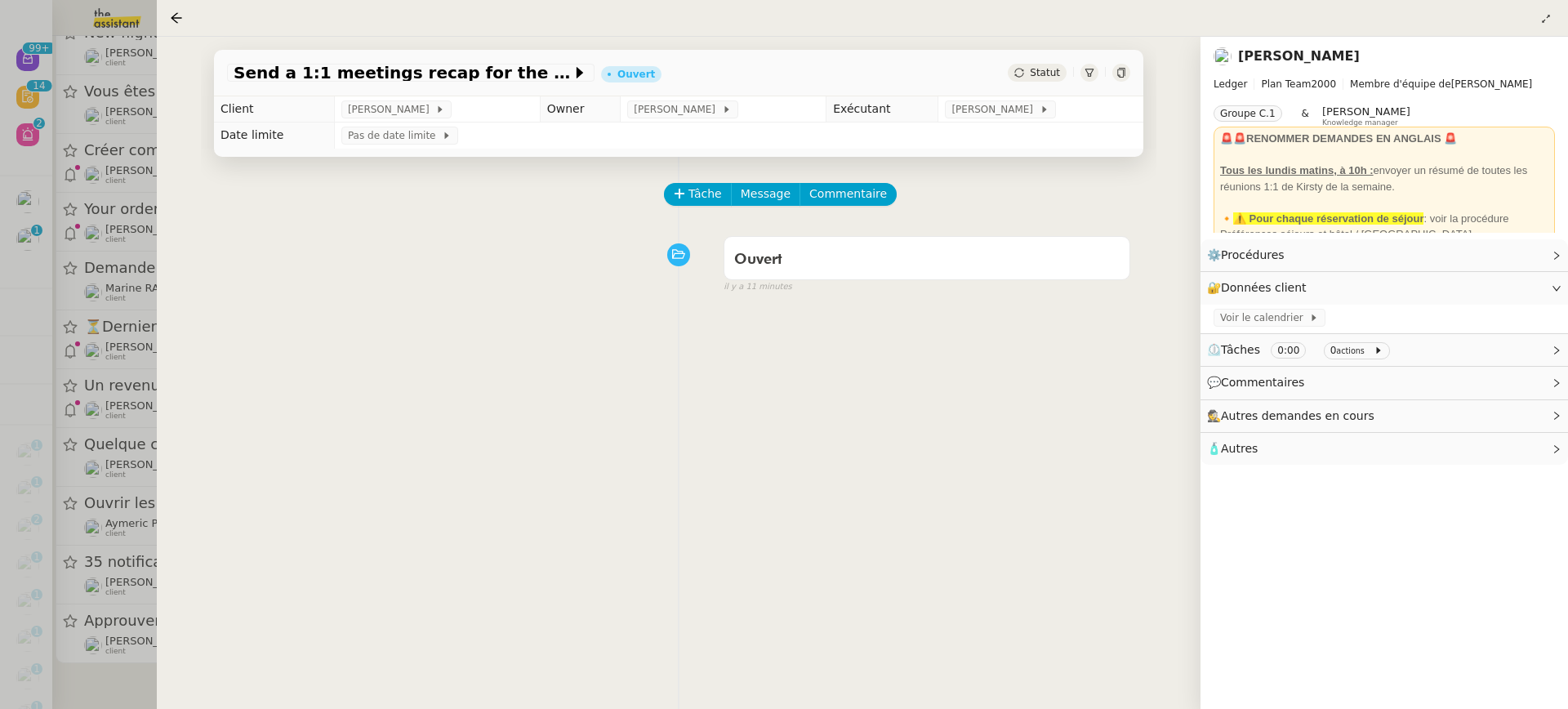
click at [73, 497] on div at bounding box center [784, 354] width 1568 height 709
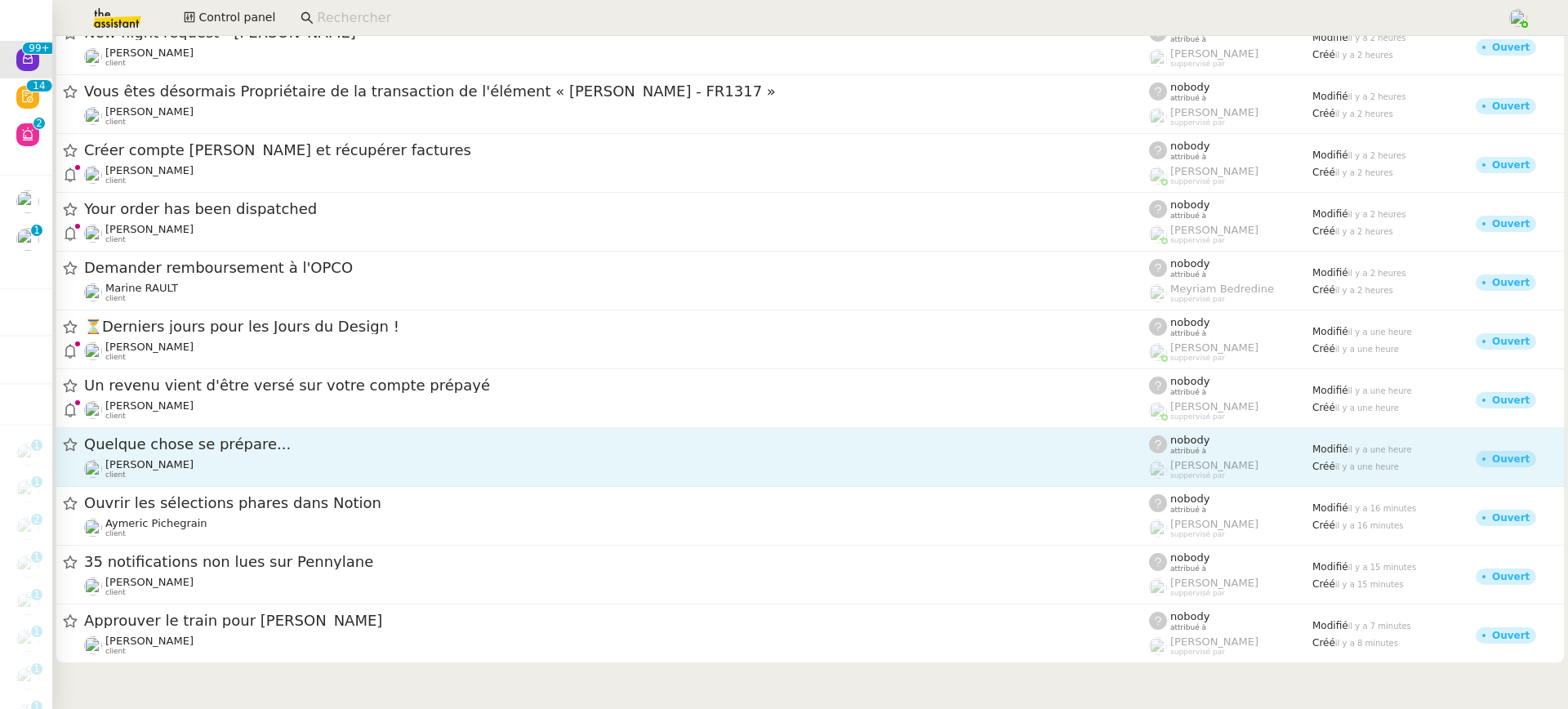
click at [215, 476] on div "[PERSON_NAME] client" at bounding box center [617, 468] width 1065 height 21
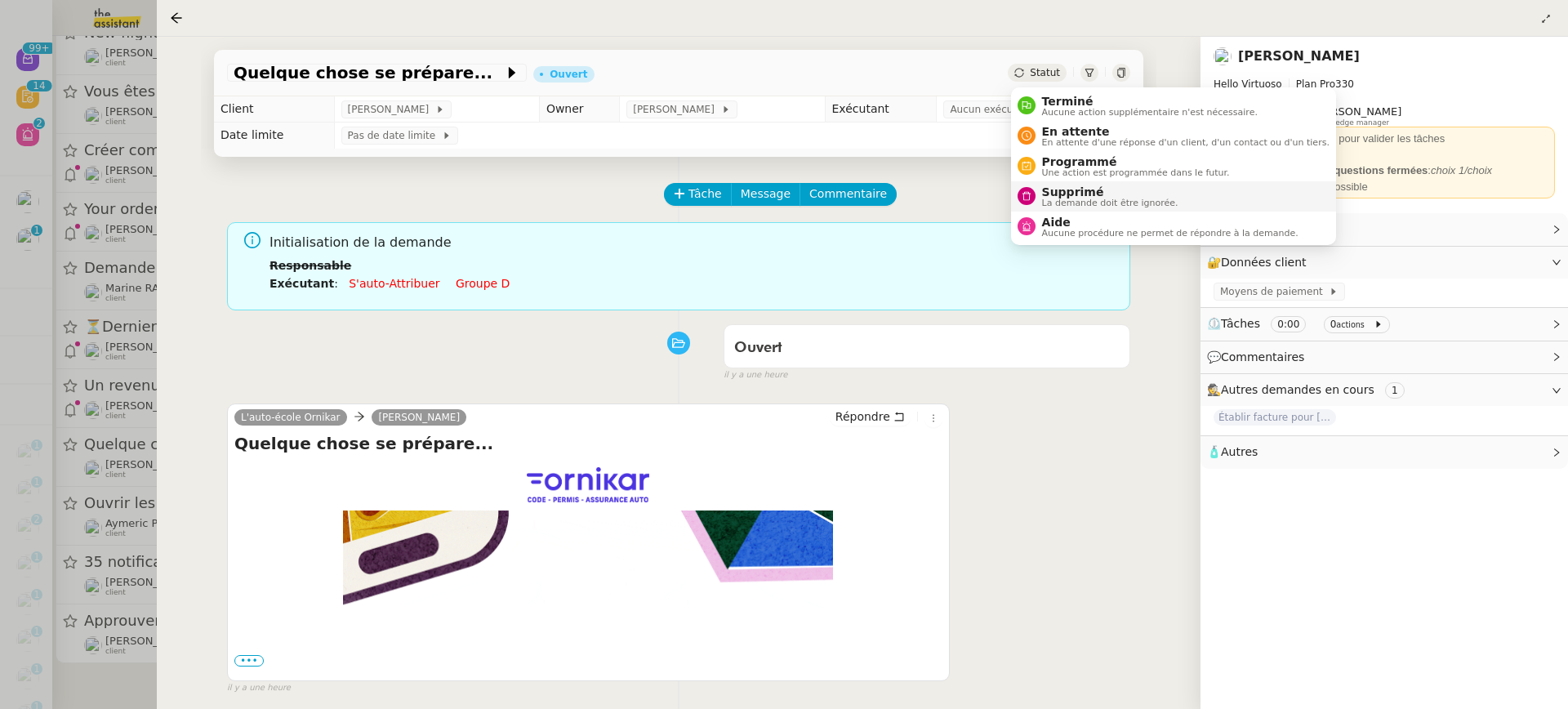
click at [1120, 191] on span "Supprimé" at bounding box center [1109, 192] width 136 height 13
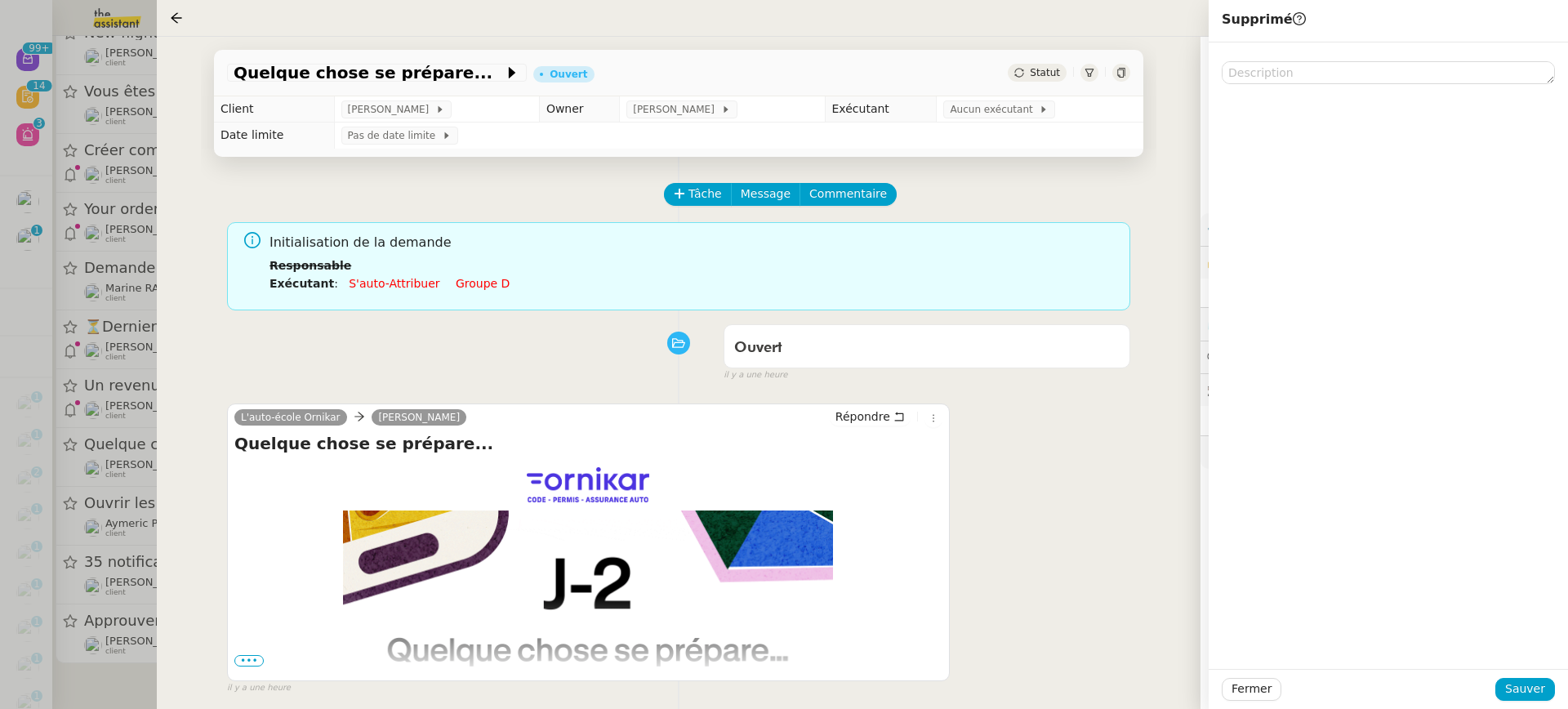
click at [1509, 674] on div "Fermer Sauver" at bounding box center [1388, 689] width 359 height 40
click at [1511, 680] on span "Sauver" at bounding box center [1525, 688] width 40 height 19
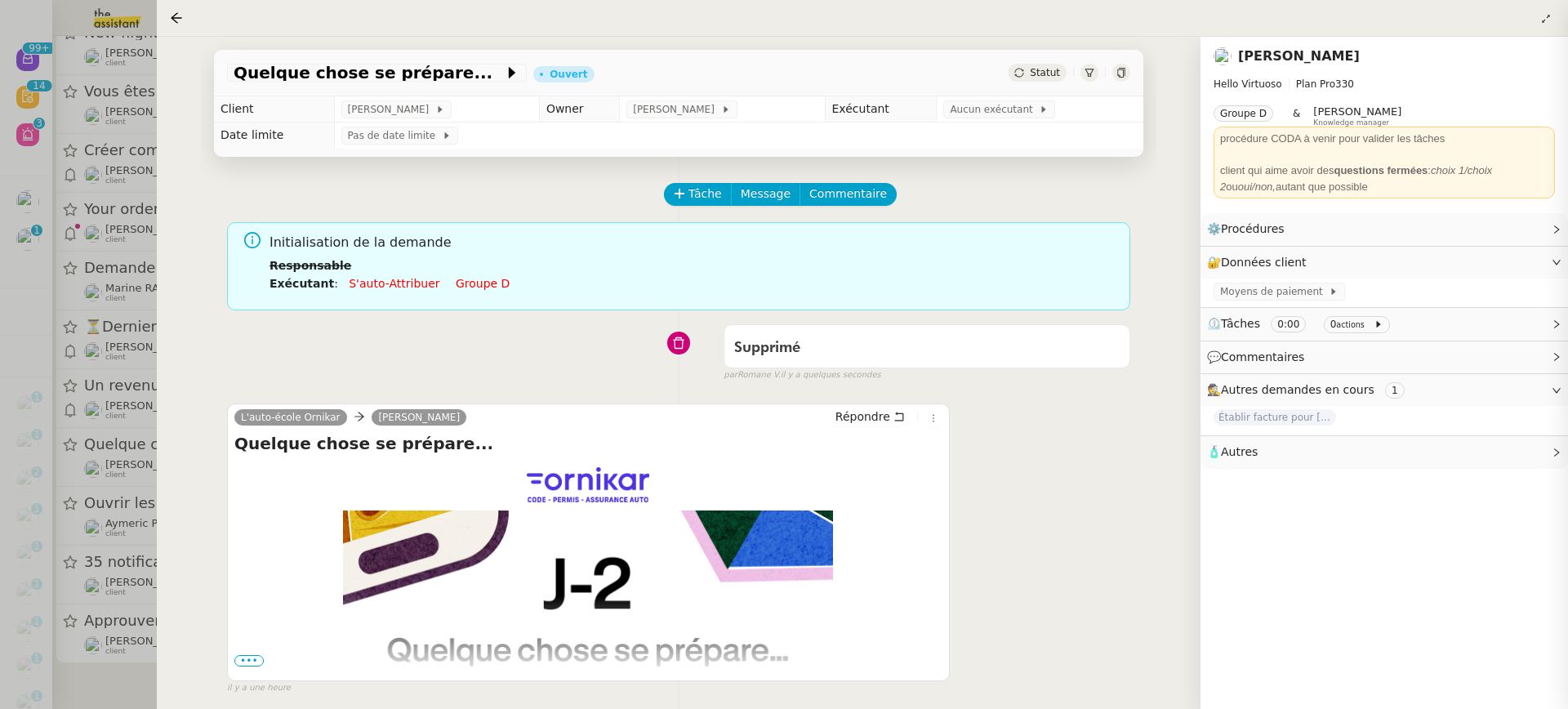
scroll to position [8513, 0]
click at [64, 439] on div at bounding box center [784, 354] width 1568 height 709
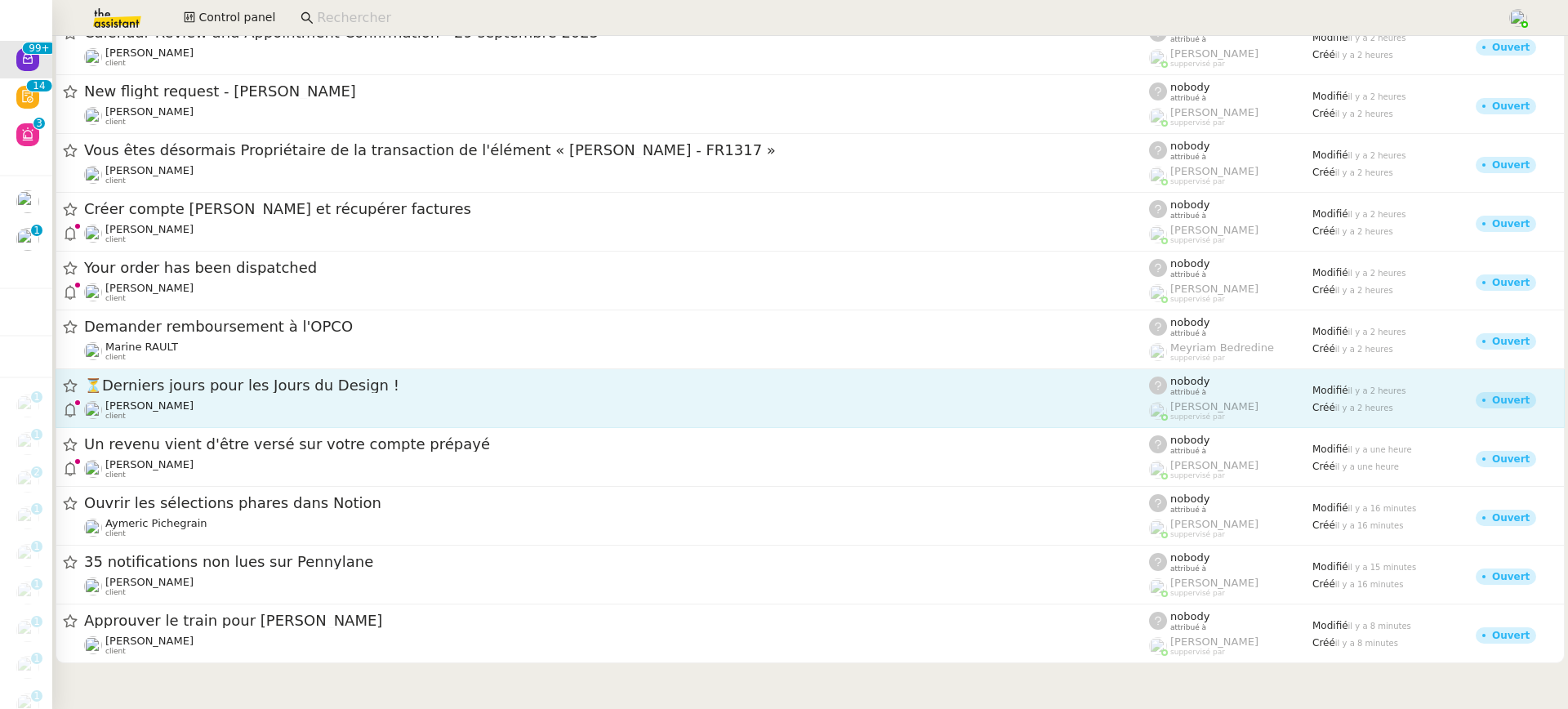
click at [210, 417] on div "[PERSON_NAME] client" at bounding box center [617, 409] width 1065 height 21
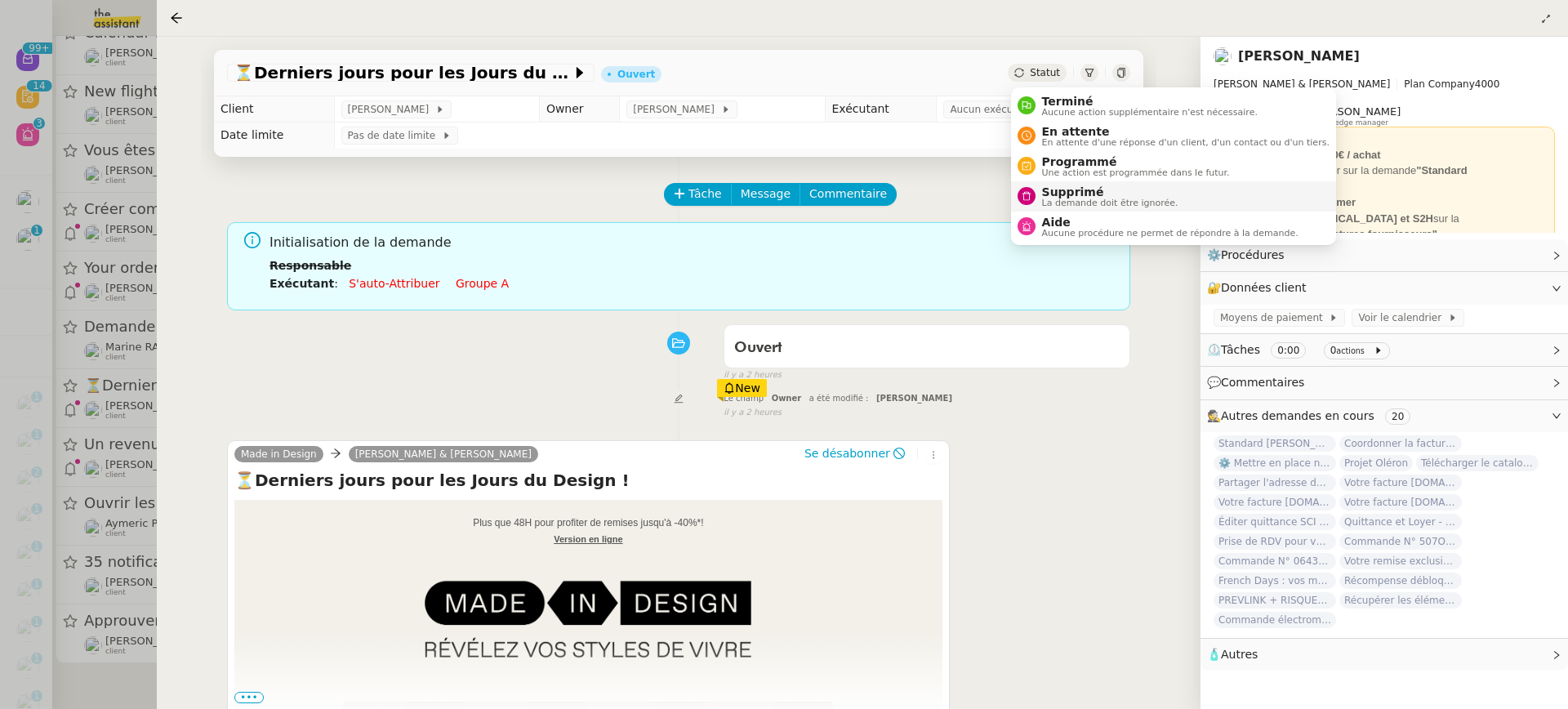
click at [1109, 193] on span "Supprimé" at bounding box center [1109, 192] width 136 height 13
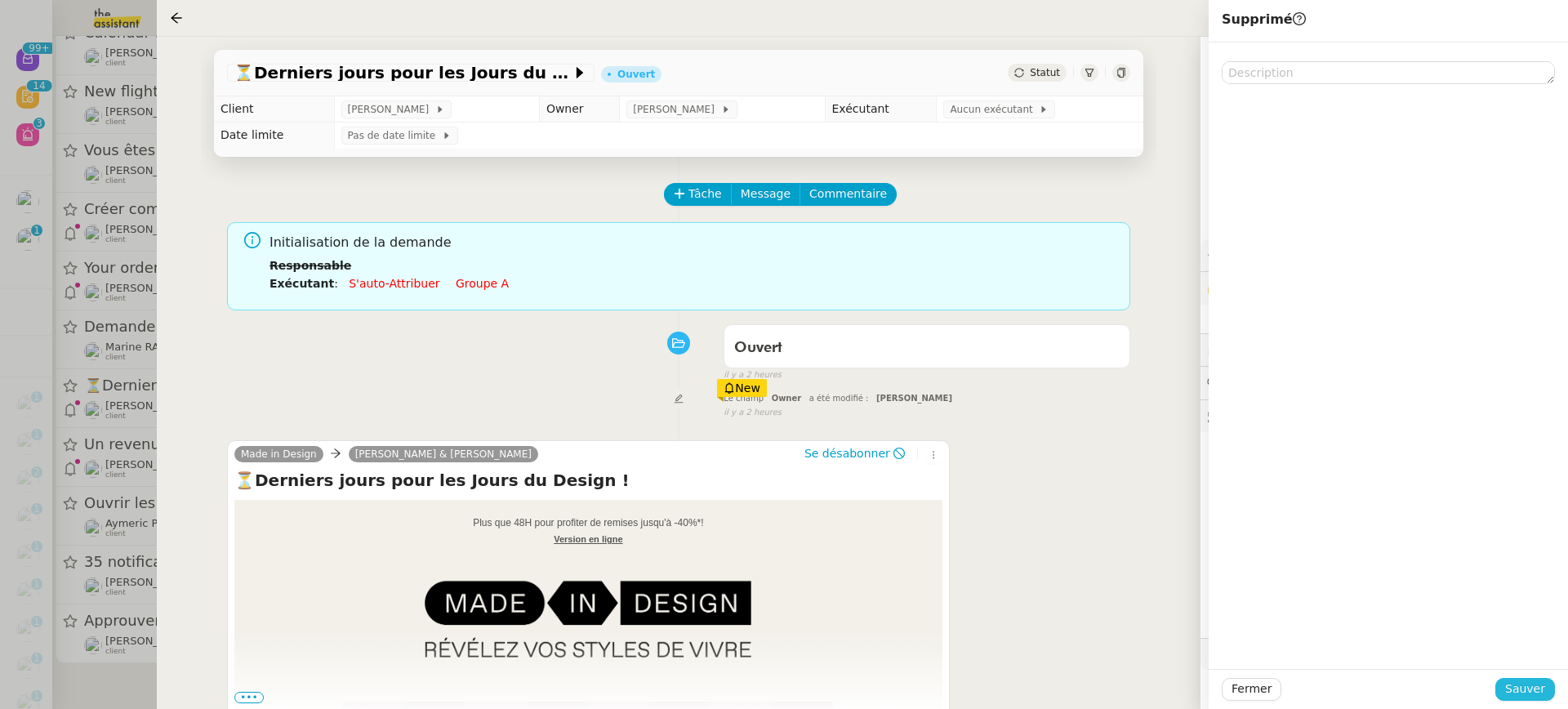
click at [1529, 683] on span "Sauver" at bounding box center [1525, 688] width 40 height 19
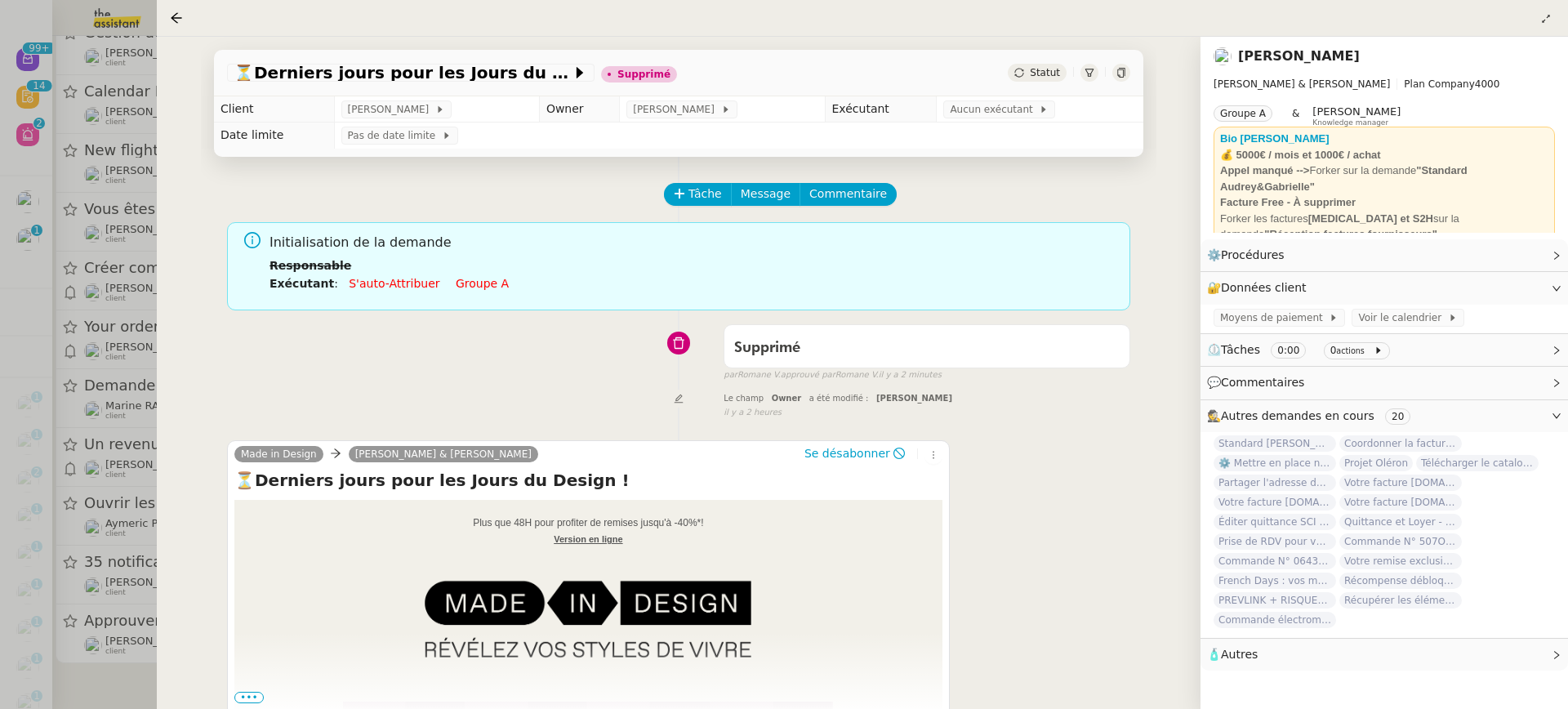
scroll to position [8203, 0]
